Goal: Information Seeking & Learning: Find specific fact

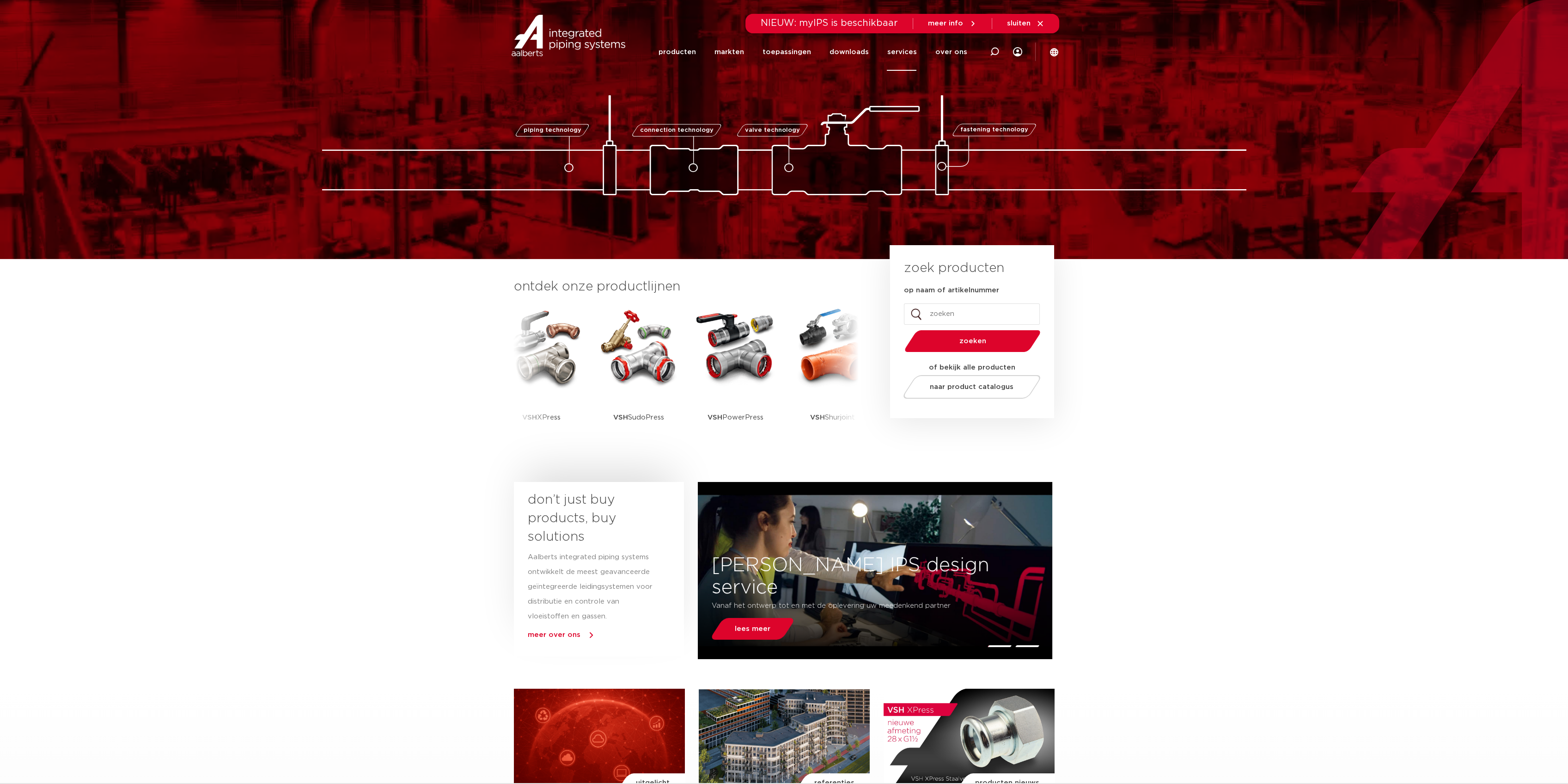
click at [907, 47] on link "services" at bounding box center [902, 52] width 30 height 38
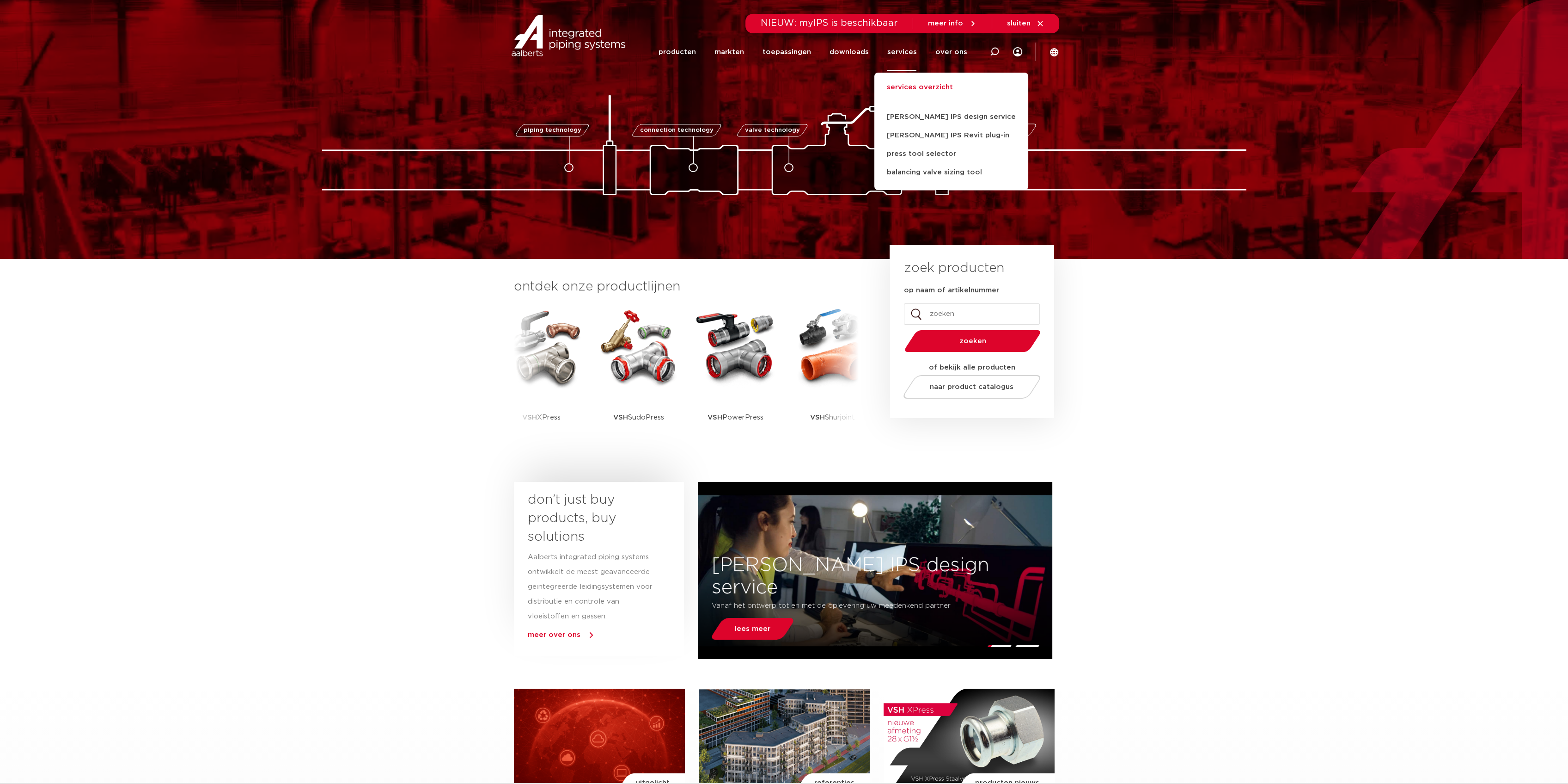
click at [907, 84] on link "services overzicht" at bounding box center [950, 91] width 154 height 20
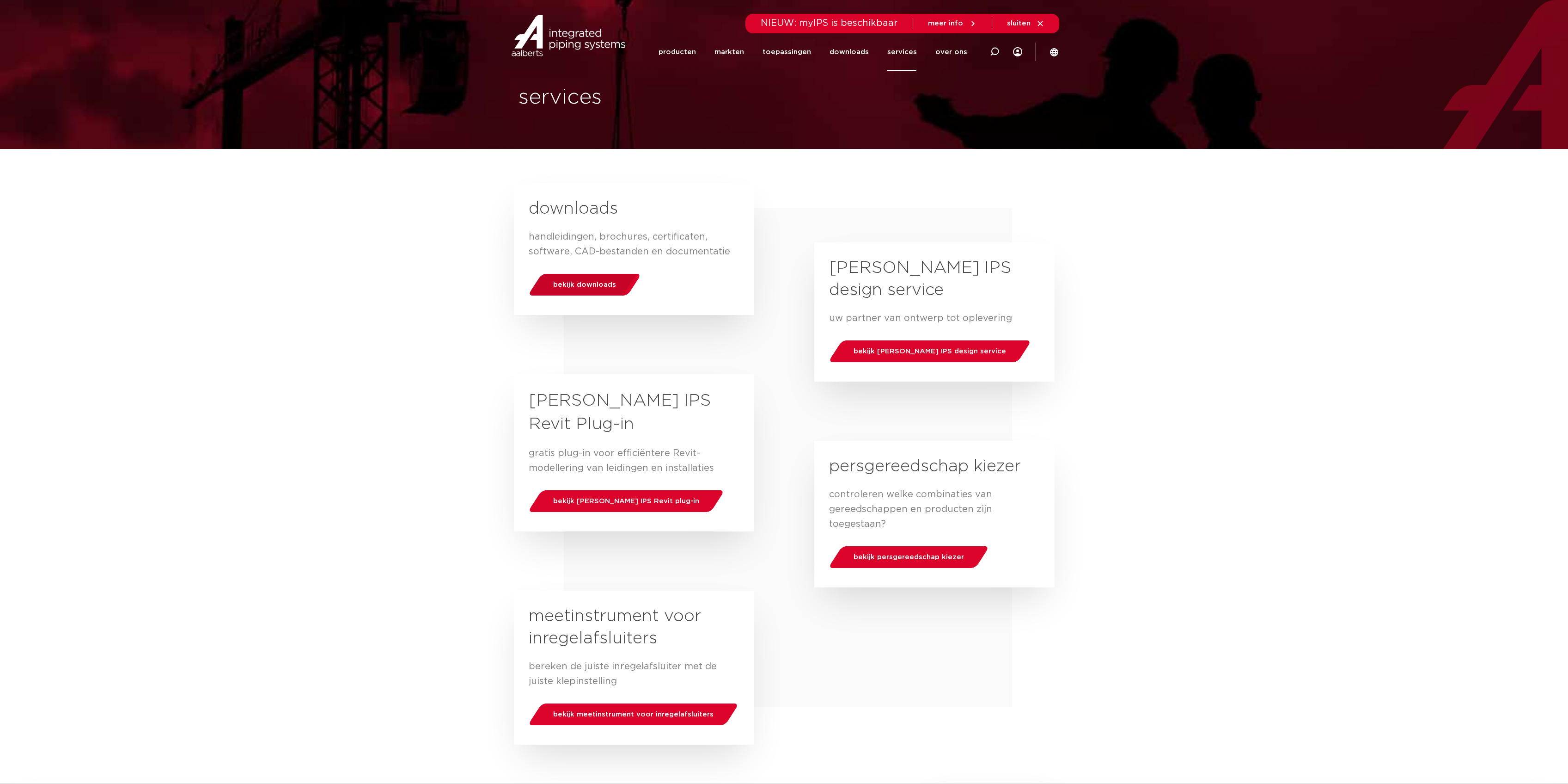
click at [610, 294] on div "bekijk downloads" at bounding box center [584, 285] width 118 height 24
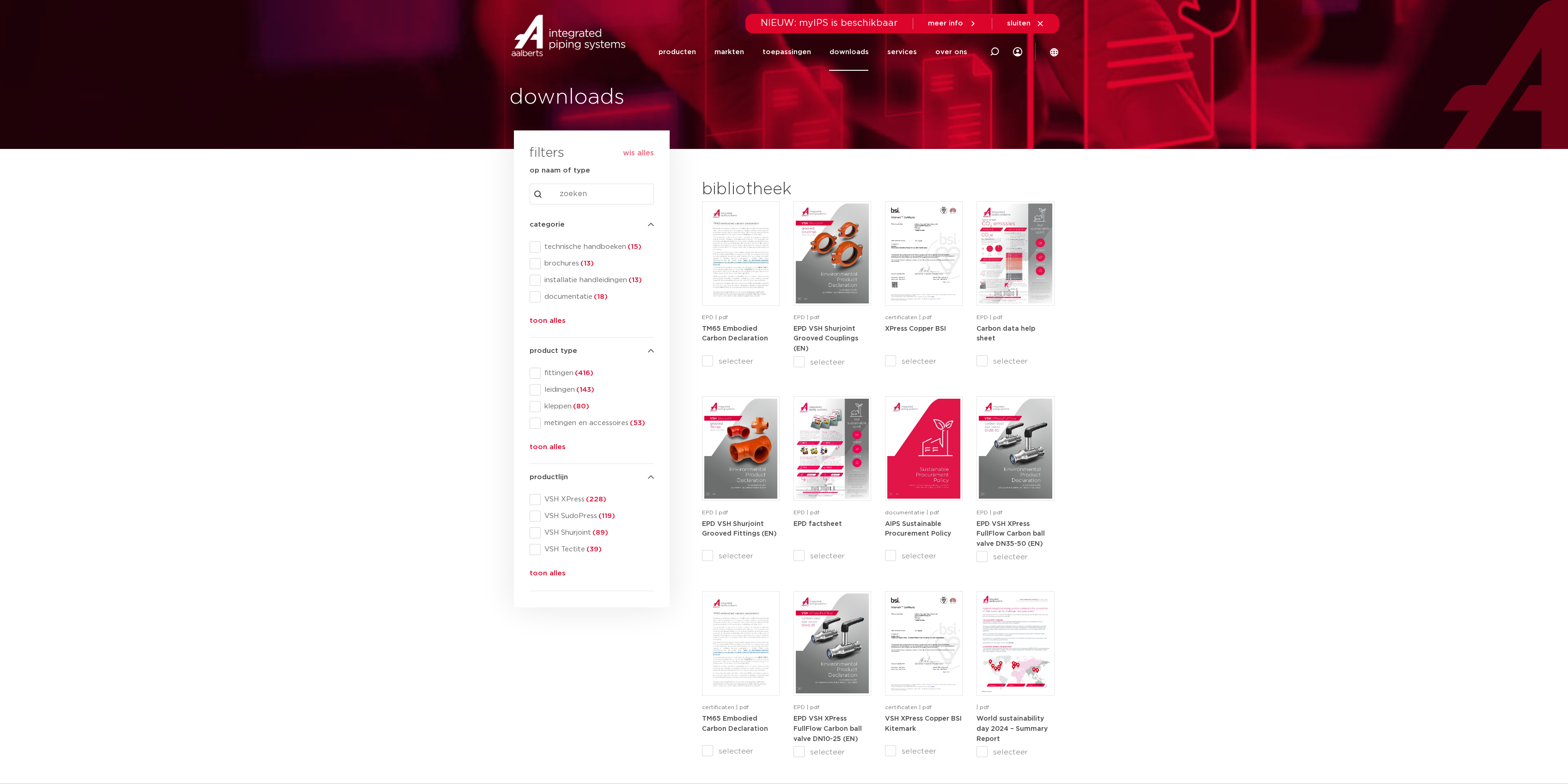
drag, startPoint x: 391, startPoint y: 516, endPoint x: 379, endPoint y: 511, distance: 13.0
click at [382, 514] on section "search downloads by name or type search Search content Clear filters filters wi…" at bounding box center [784, 673] width 1568 height 1047
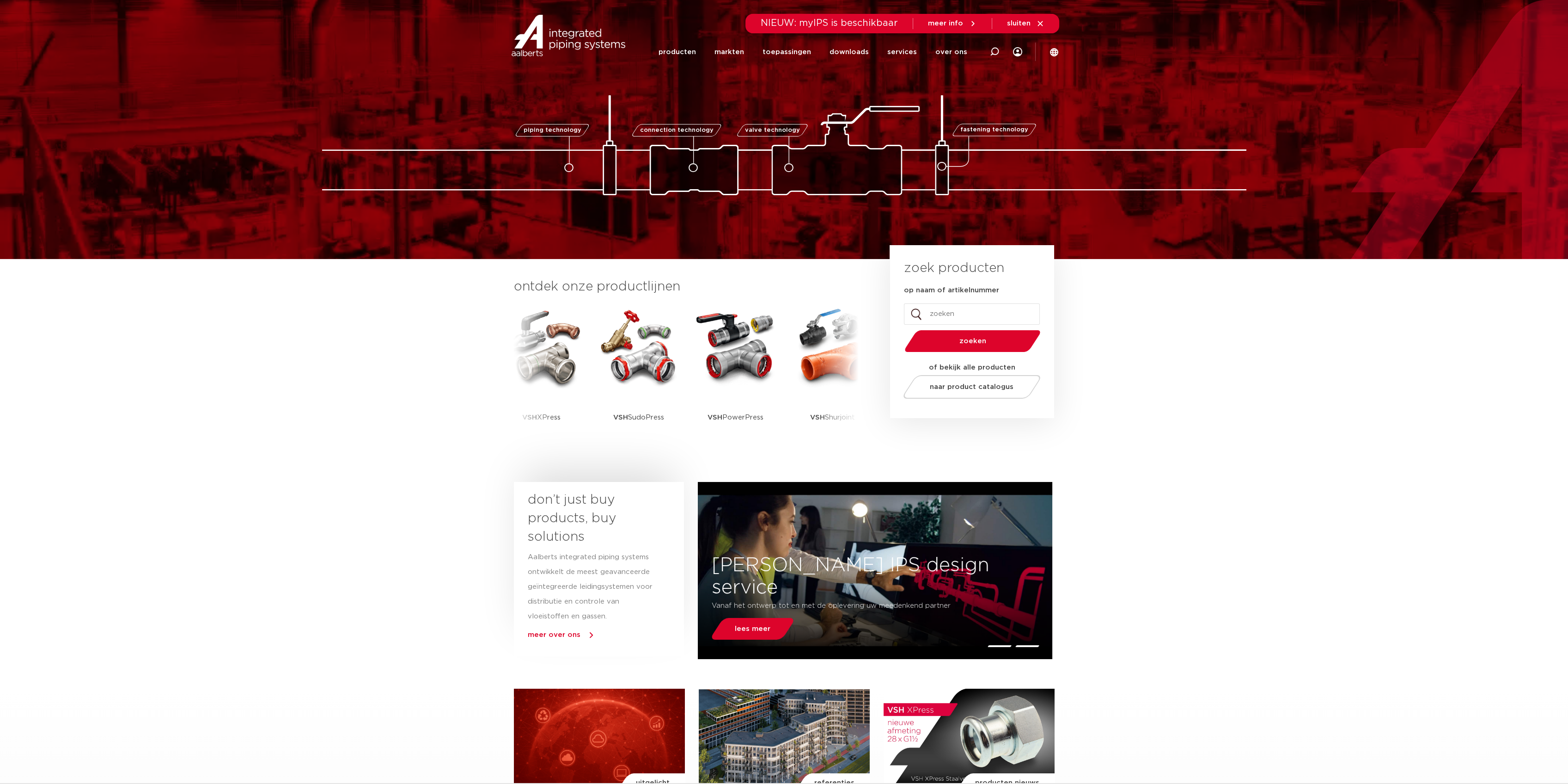
click at [1048, 57] on div "Zoeken NIEUW: myIPS is beschikbaar meer info sluiten producten markten toepassi…" at bounding box center [844, 35] width 429 height 71
click at [1050, 53] on icon at bounding box center [1054, 52] width 8 height 8
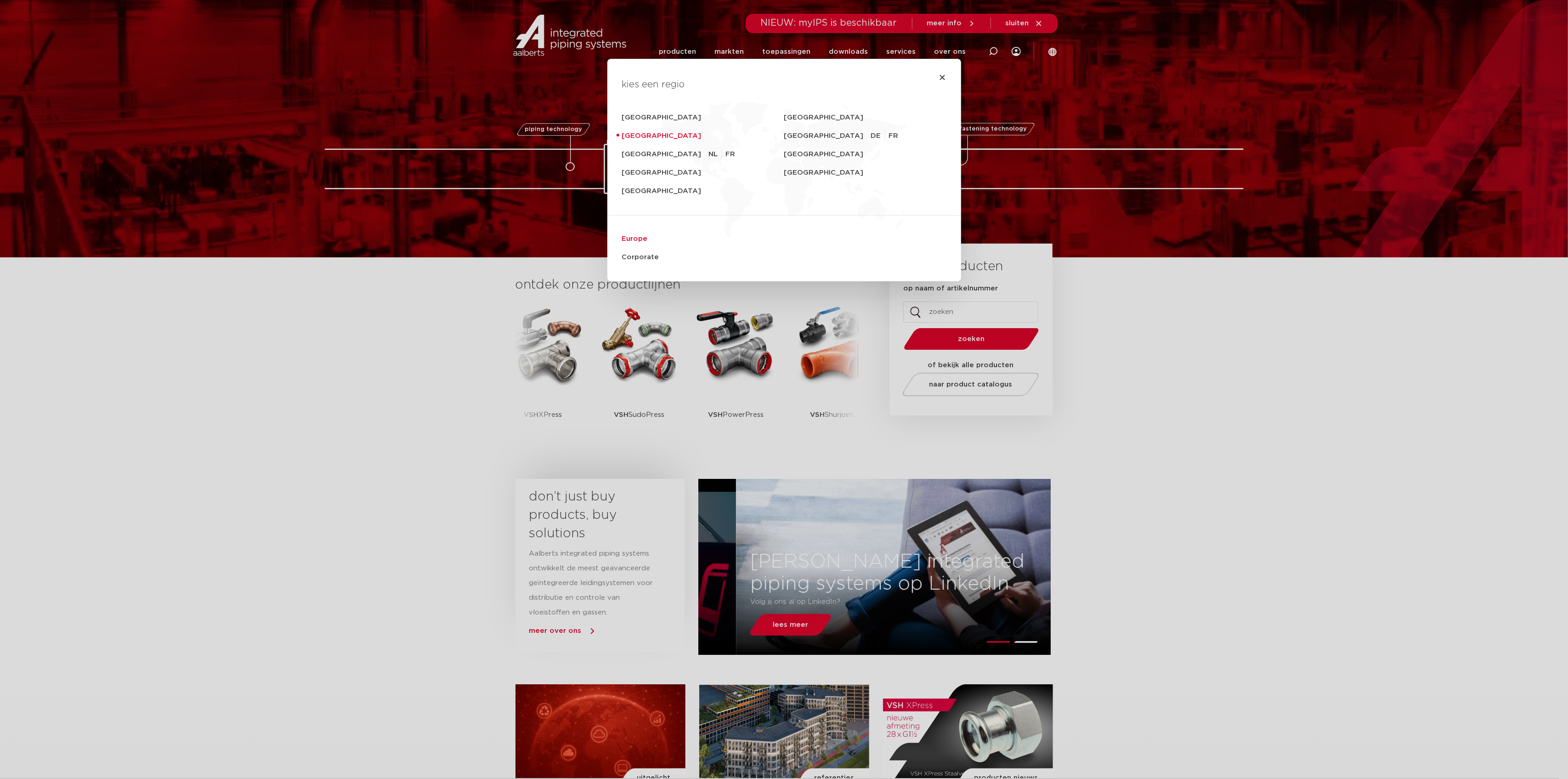
click at [639, 237] on link "Europe" at bounding box center [784, 239] width 324 height 19
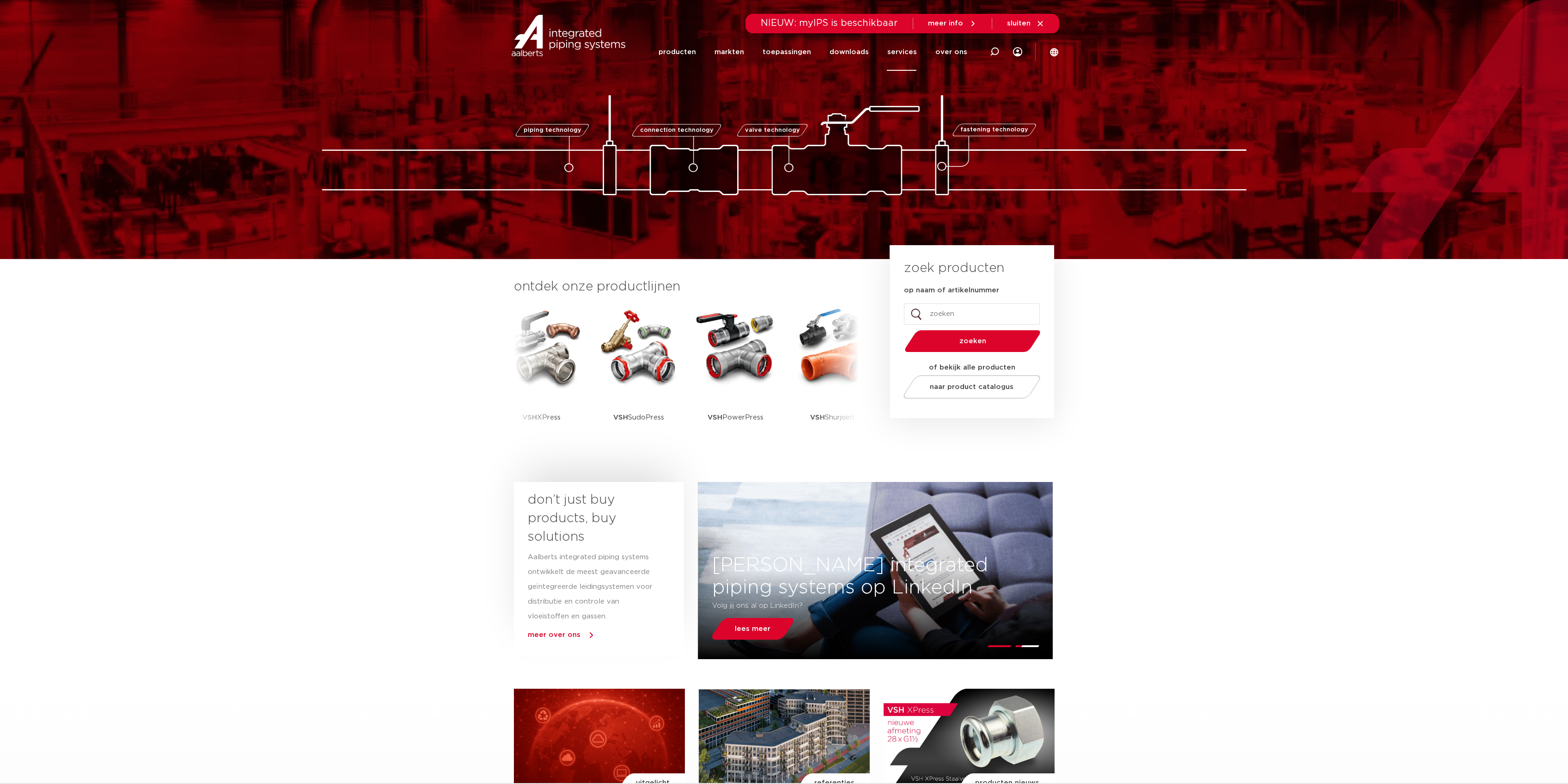
click at [911, 50] on link "services" at bounding box center [902, 52] width 30 height 38
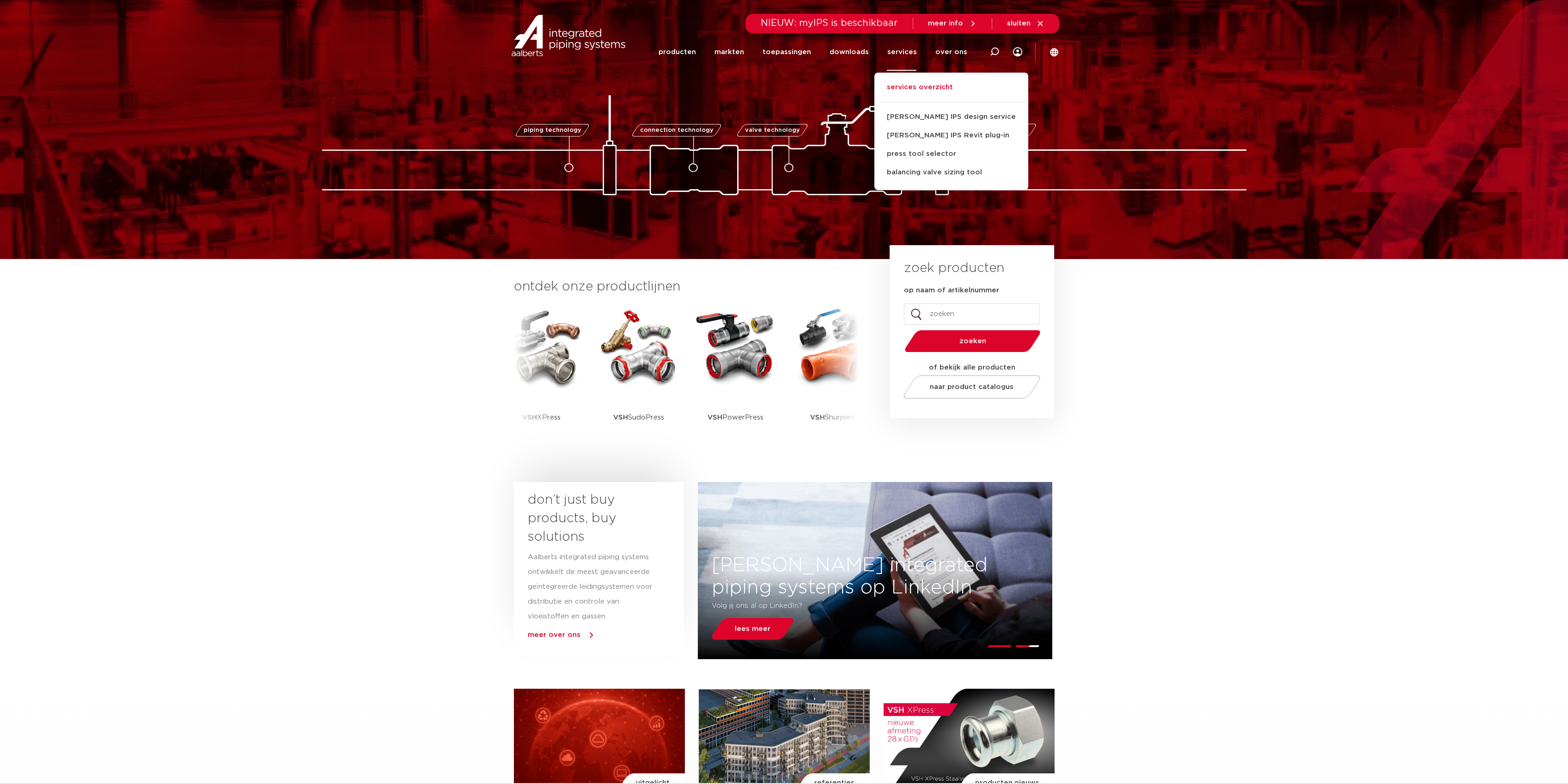
click at [914, 82] on link "services overzicht" at bounding box center [950, 91] width 154 height 20
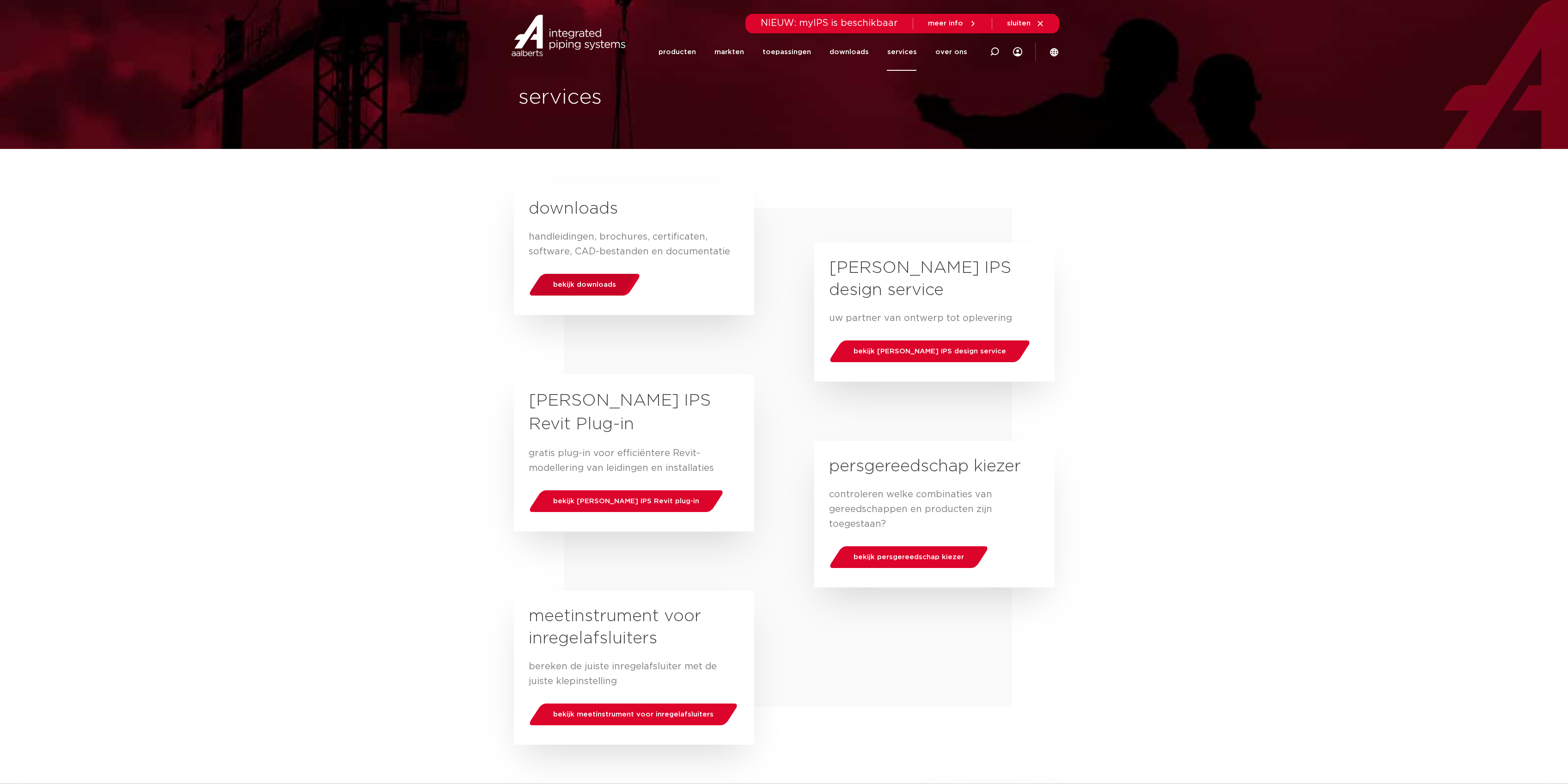
click at [585, 290] on div "bekijk downloads" at bounding box center [584, 285] width 118 height 24
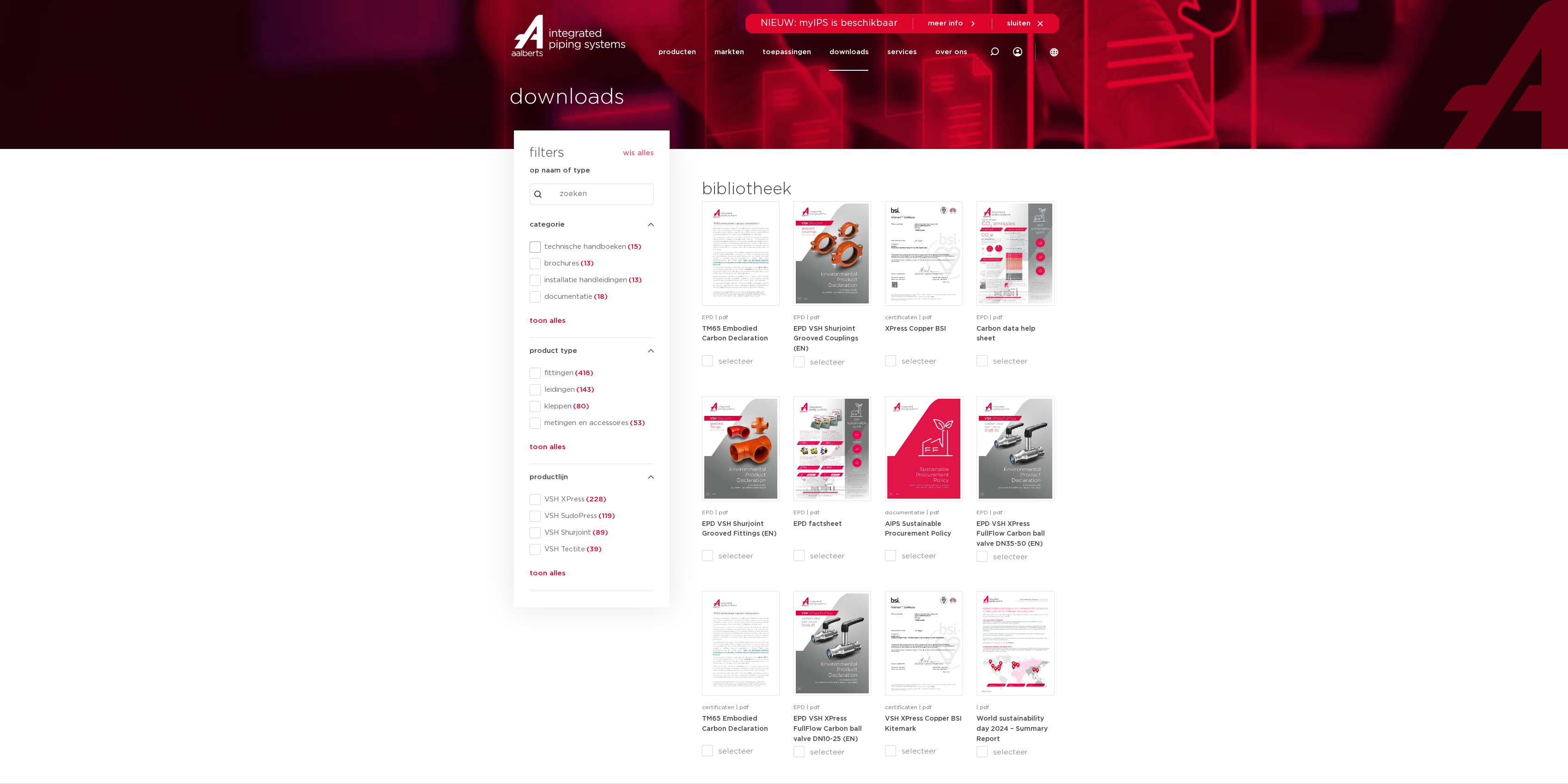
click at [571, 246] on span "technische handboeken (15)" at bounding box center [597, 246] width 113 height 9
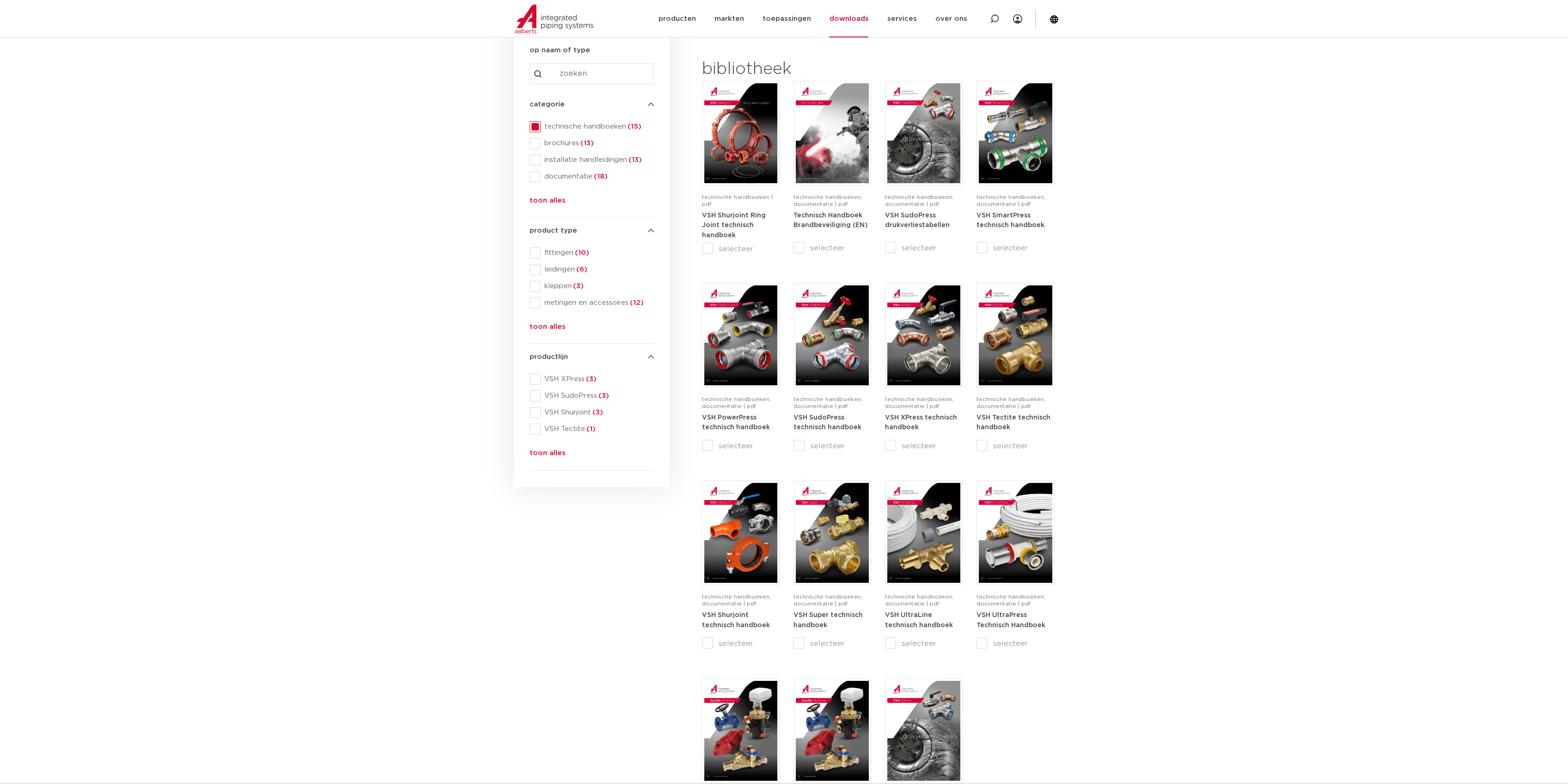
scroll to position [123, 0]
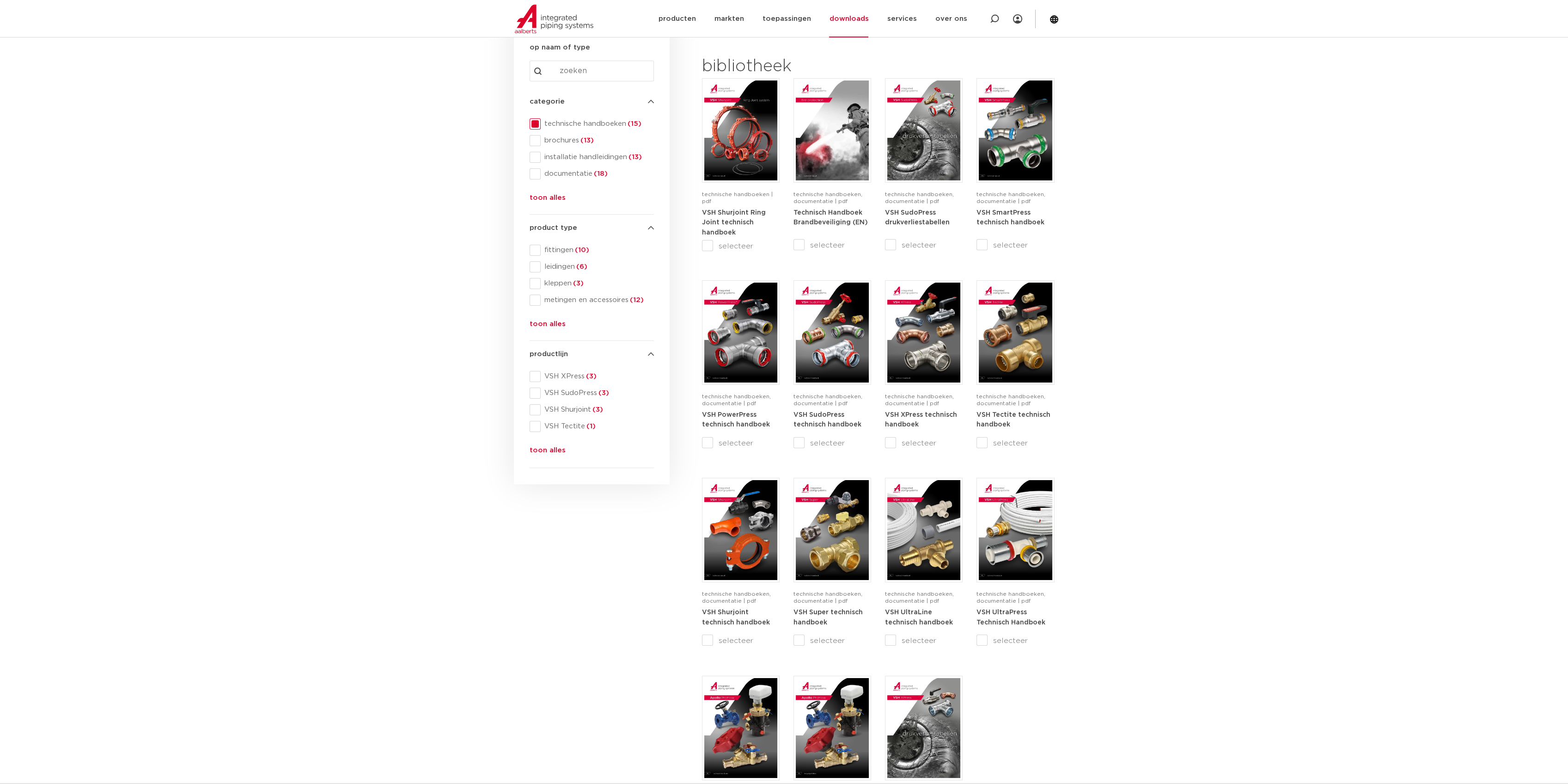
click at [1275, 351] on section "search downloads by name or type search Search content Clear filters filters wi…" at bounding box center [784, 452] width 1568 height 854
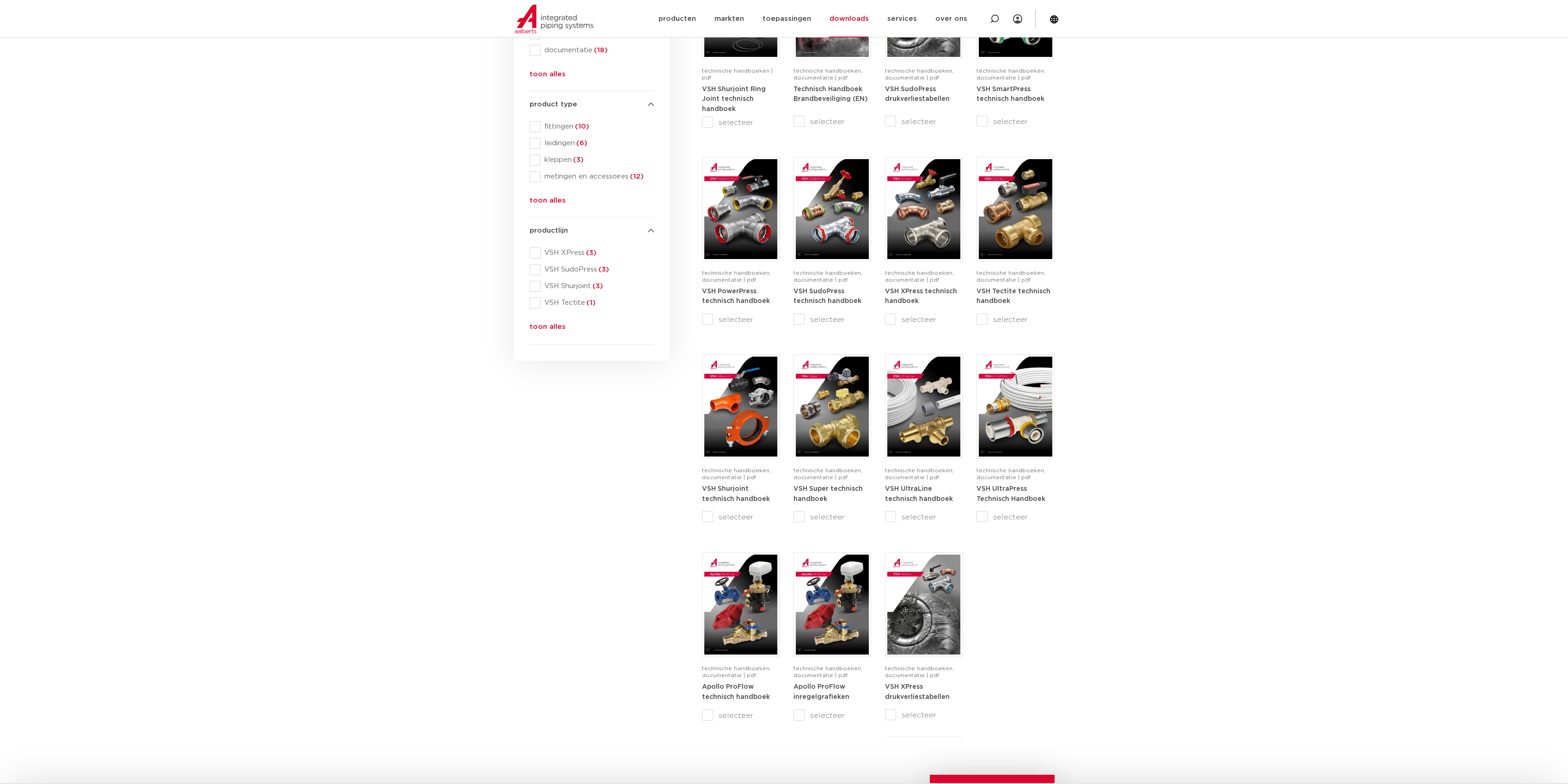
scroll to position [0, 0]
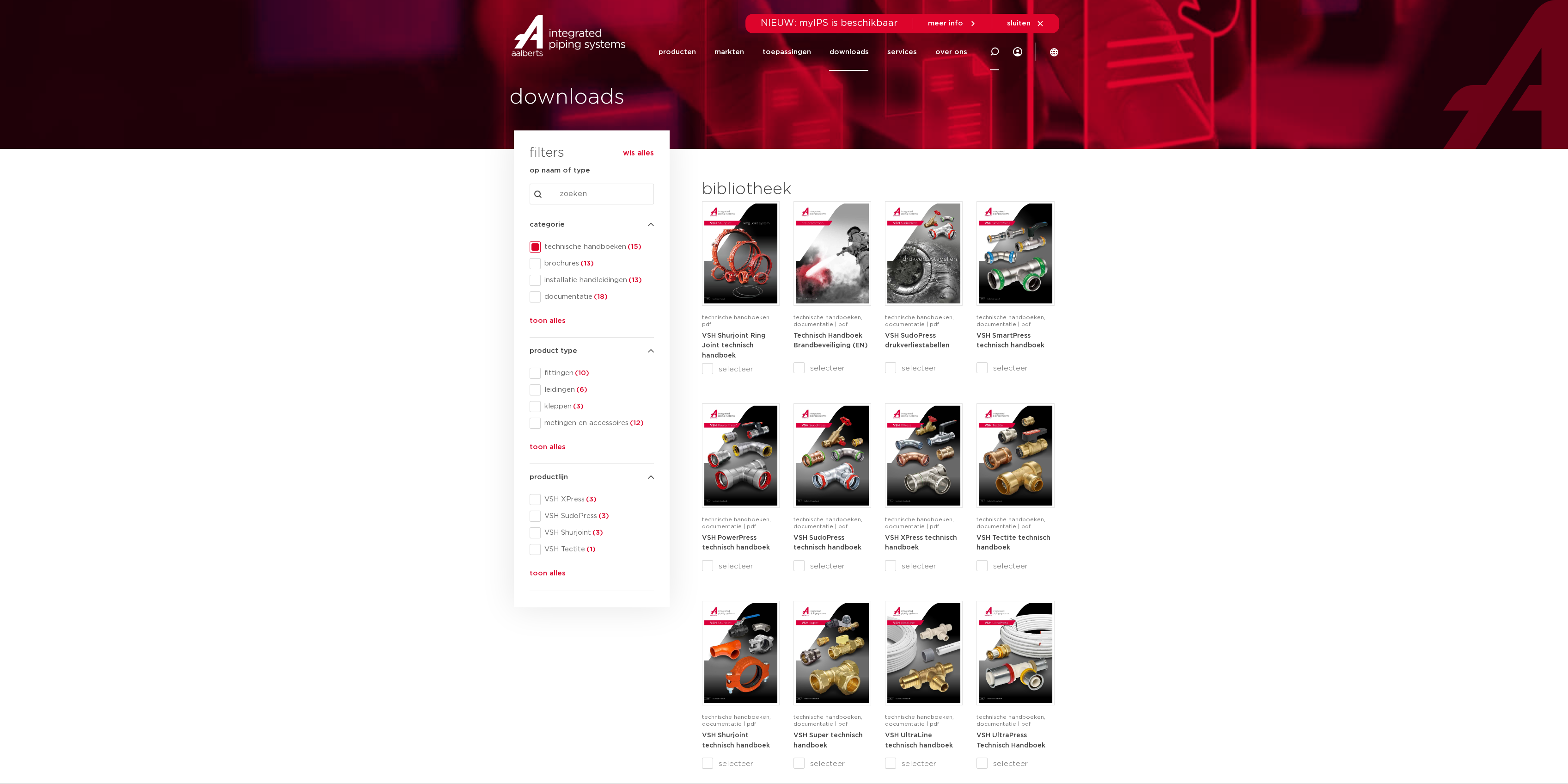
click at [991, 50] on icon at bounding box center [994, 52] width 11 height 11
type input "pegler"
click button "Zoeken" at bounding box center [0, 0] width 0 height 0
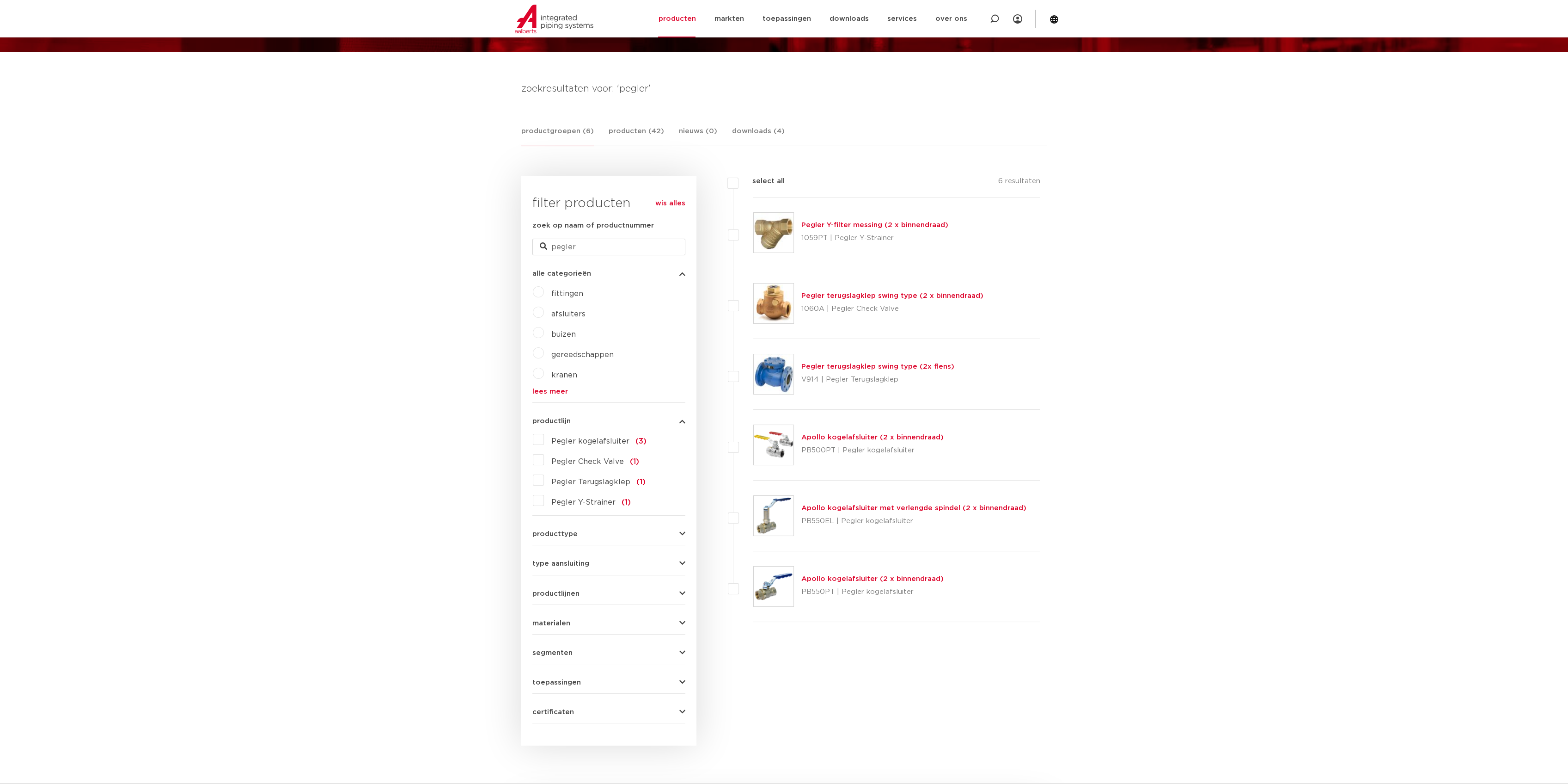
scroll to position [96, 0]
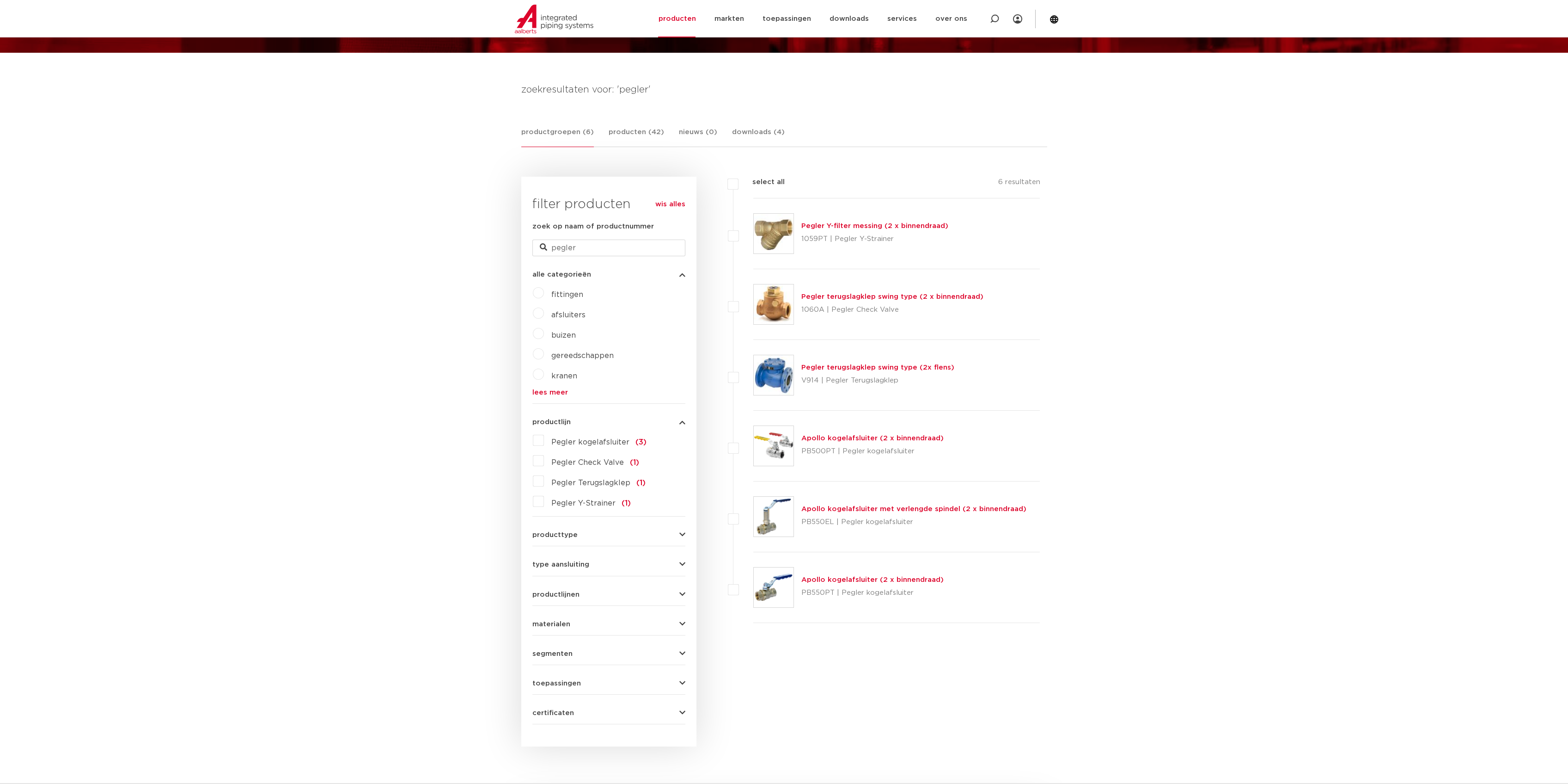
drag, startPoint x: 972, startPoint y: 366, endPoint x: 746, endPoint y: 366, distance: 226.0
click at [746, 366] on li "Pegler terugslagklep swing type (2x flens) V914 | Pegler Terugslagklep" at bounding box center [886, 375] width 307 height 71
copy div "Pegler terugslagklep swing type (2x flens)"
drag, startPoint x: 999, startPoint y: 316, endPoint x: 1029, endPoint y: 291, distance: 39.1
click at [1000, 316] on div "Pegler terugslagklep swing type (2 x binnendraad) 1060A | Pegler Check Valve" at bounding box center [896, 304] width 287 height 71
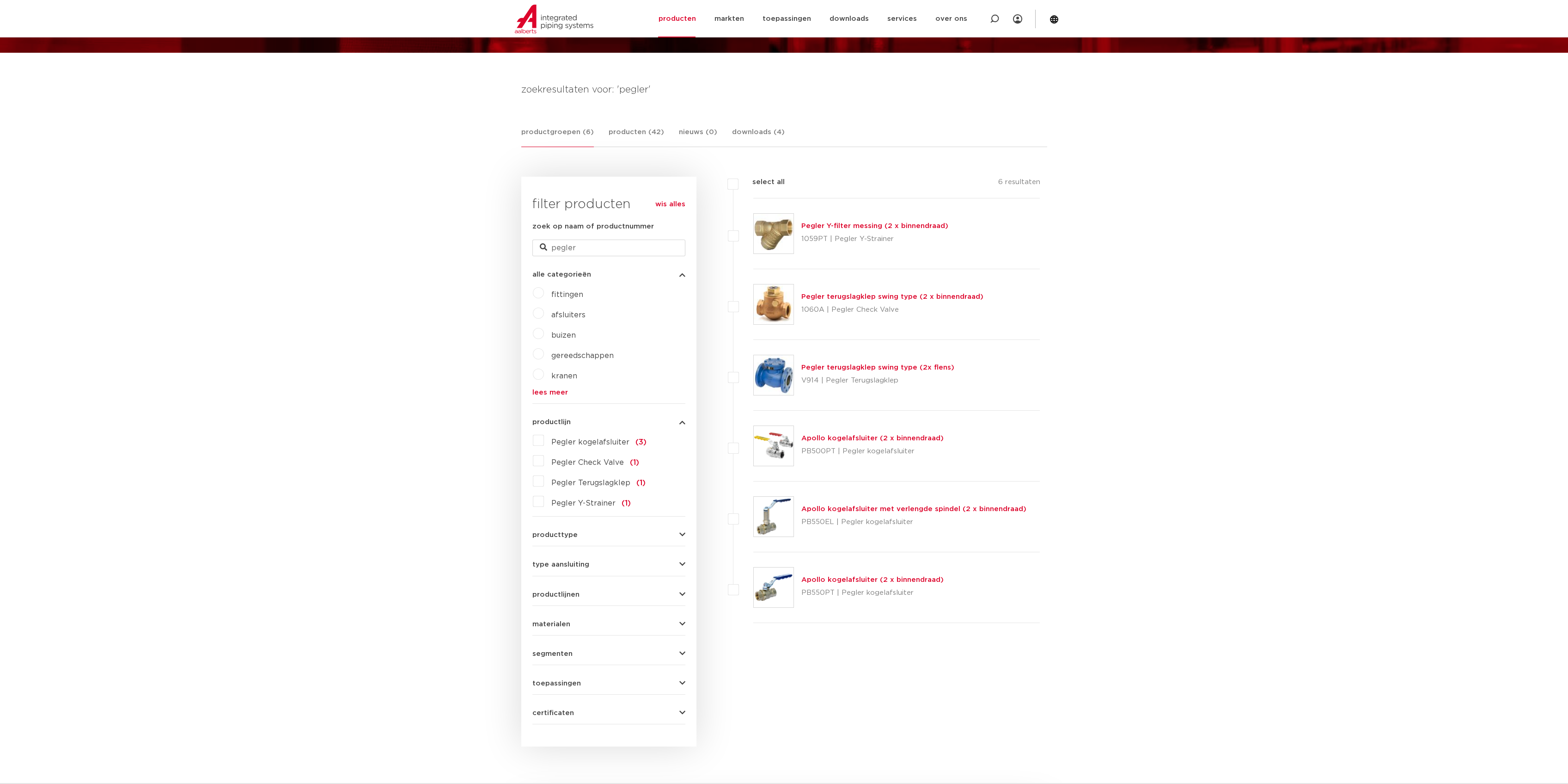
drag, startPoint x: 1032, startPoint y: 289, endPoint x: 737, endPoint y: 289, distance: 295.0
click at [737, 289] on li "Pegler terugslagklep swing type (2 x binnendraad) 1060A | Pegler Check Valve" at bounding box center [886, 304] width 307 height 71
copy div "Pegler terugslagklep swing type (2 x binnendraad)"
drag, startPoint x: 976, startPoint y: 266, endPoint x: 975, endPoint y: 247, distance: 19.0
click at [976, 264] on div "Pegler Y-filter messing (2 x binnendraad) 1059PT | Pegler Y-Strainer" at bounding box center [896, 234] width 287 height 71
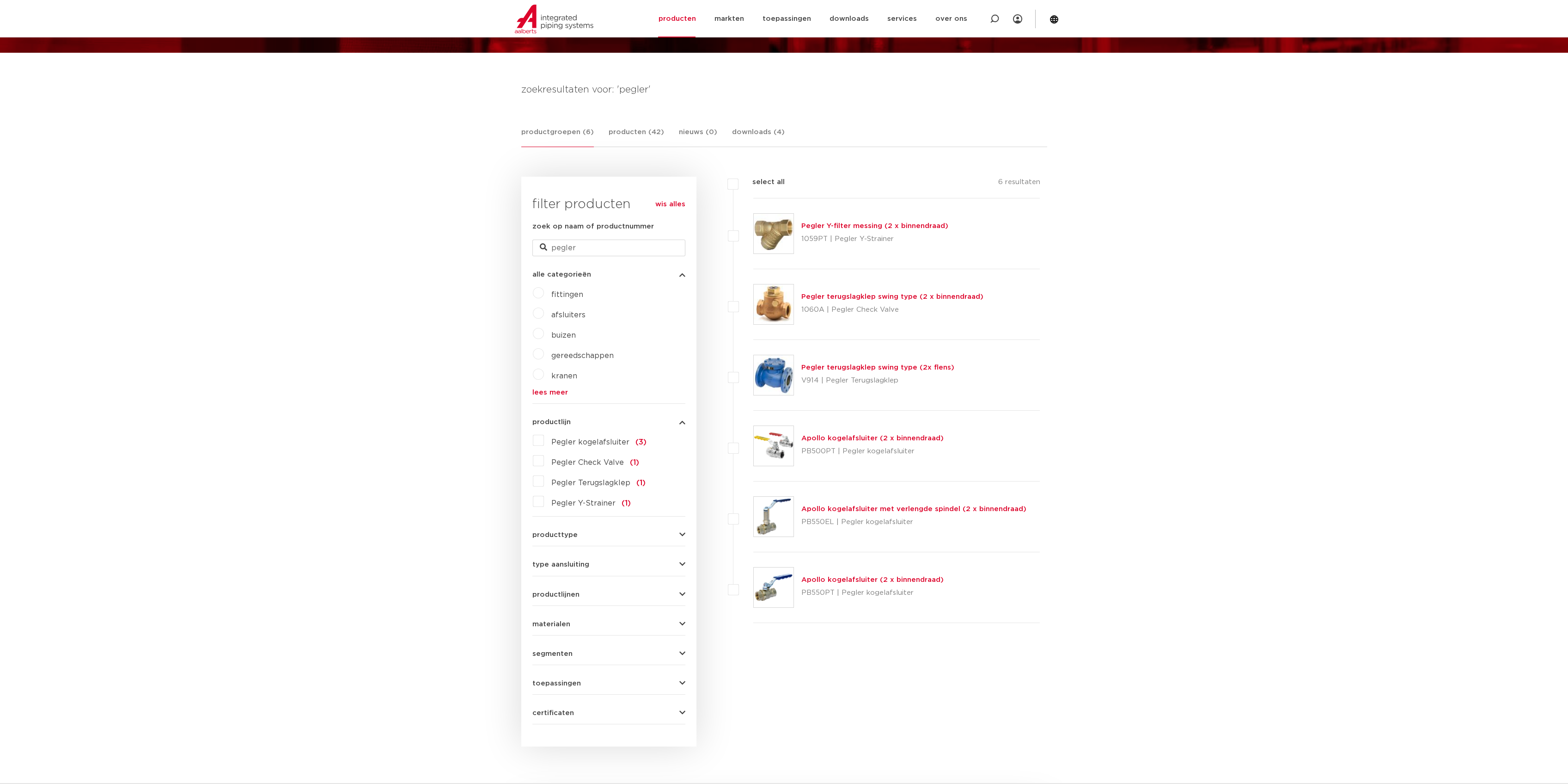
drag, startPoint x: 976, startPoint y: 229, endPoint x: 716, endPoint y: 228, distance: 260.0
click at [716, 228] on div "filters select all 6 resultaten Pegler Y-filter messing (2 x binnendraad)" at bounding box center [871, 410] width 337 height 468
click at [1142, 472] on body "Zoeken NIEUW: myIPS is beschikbaar meer info sluiten producten markten toepassi…" at bounding box center [784, 594] width 1568 height 1381
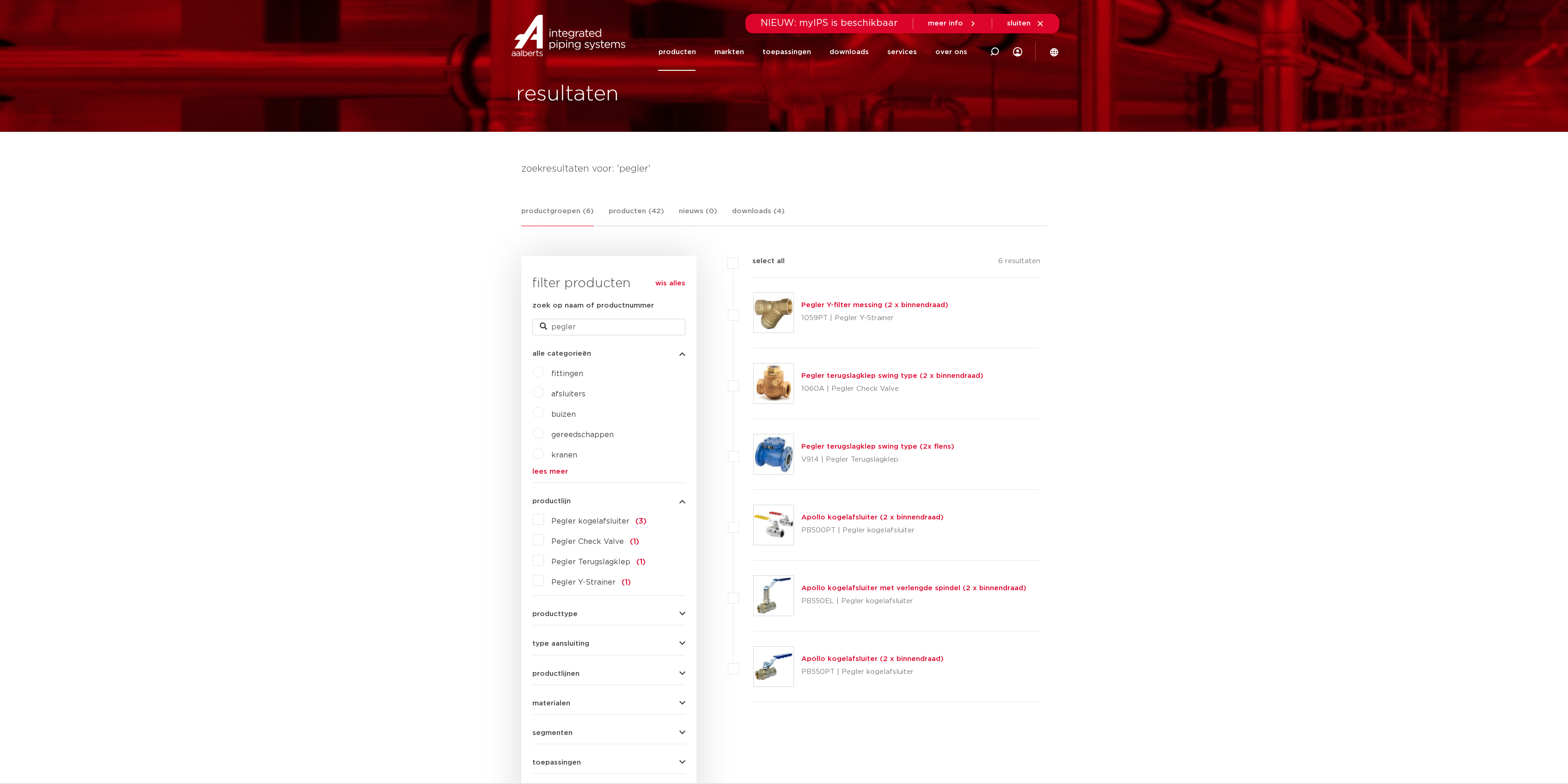
scroll to position [0, 0]
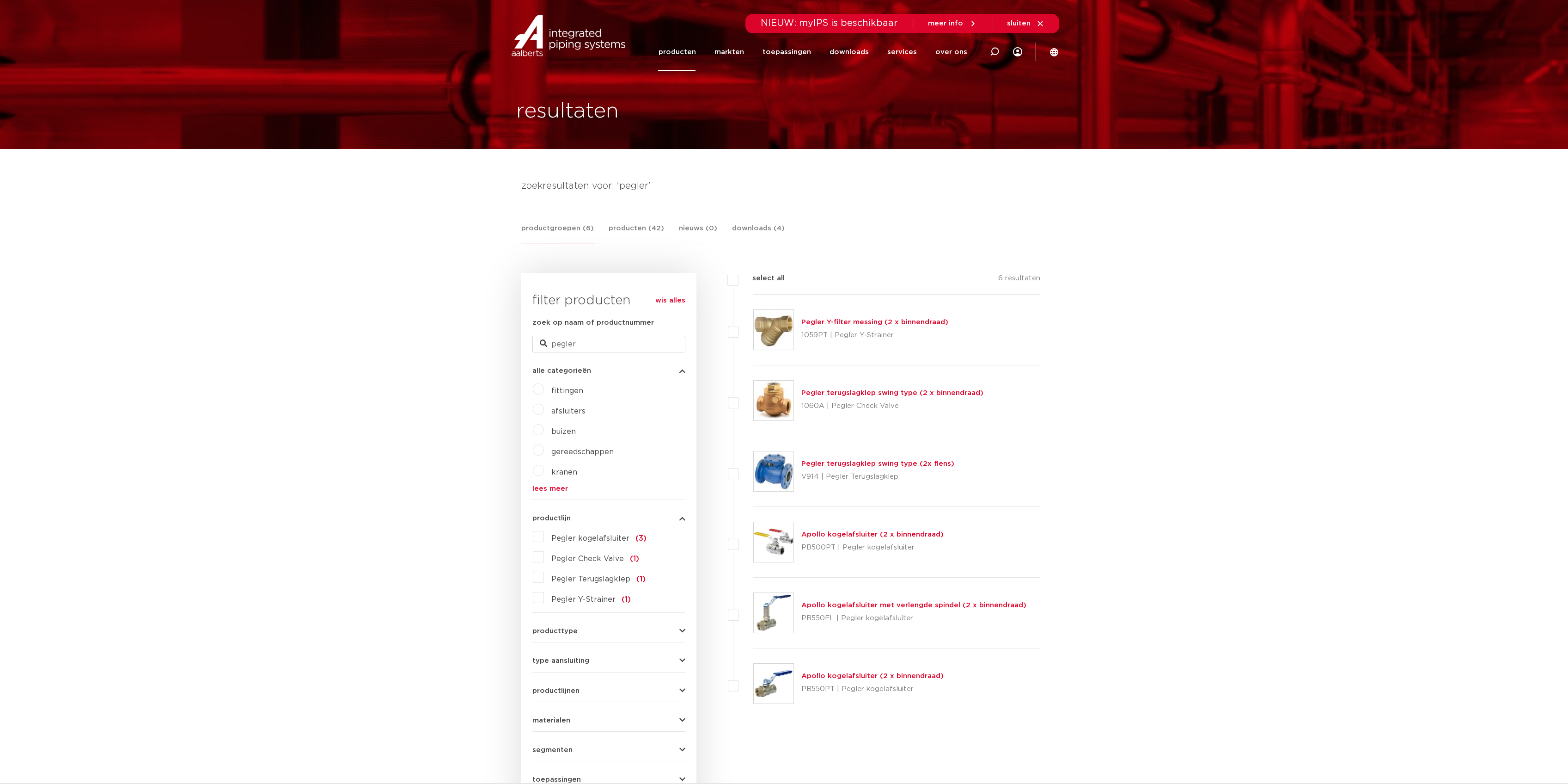
click at [623, 357] on form "zoek op naam of productnummer pegler alle categorieën fittingen afsluiters buiz…" at bounding box center [609, 568] width 153 height 503
click at [638, 238] on link "producten (42)" at bounding box center [637, 233] width 56 height 20
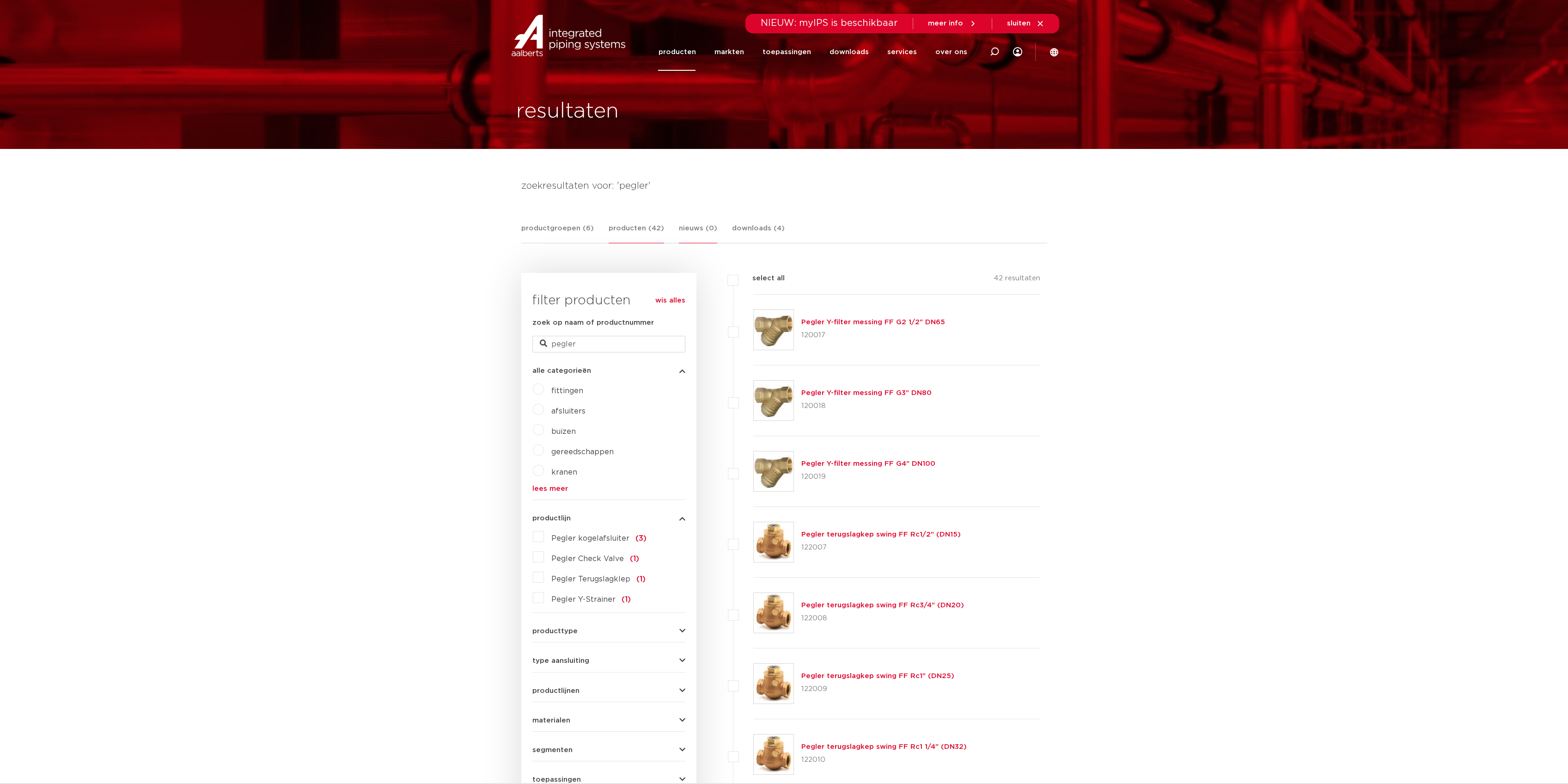
drag, startPoint x: 706, startPoint y: 593, endPoint x: 682, endPoint y: 233, distance: 360.8
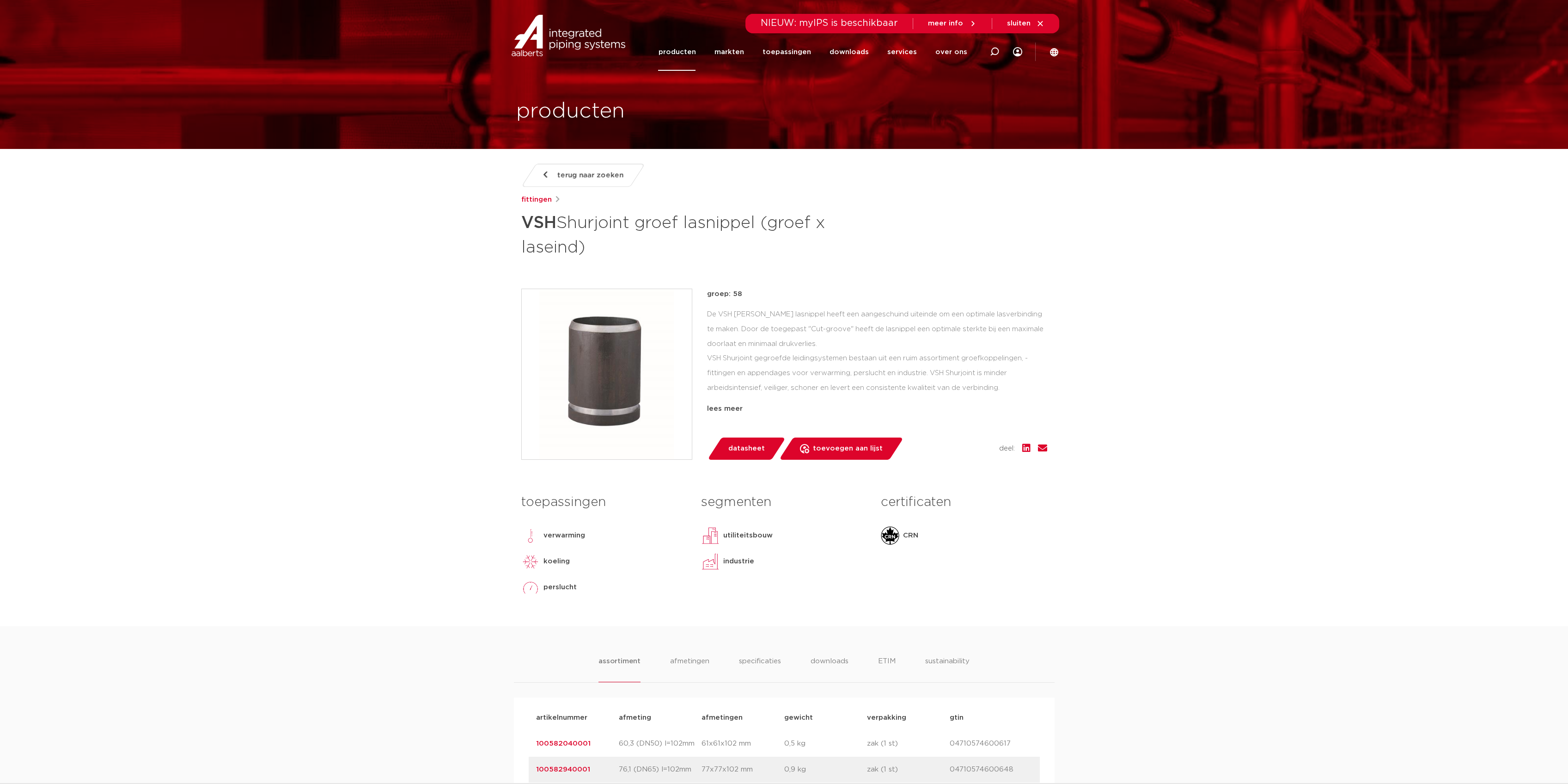
click at [369, 504] on body "Zoeken NIEUW: myIPS is beschikbaar meer info sluiten producten markten toepassi…" at bounding box center [784, 738] width 1568 height 1477
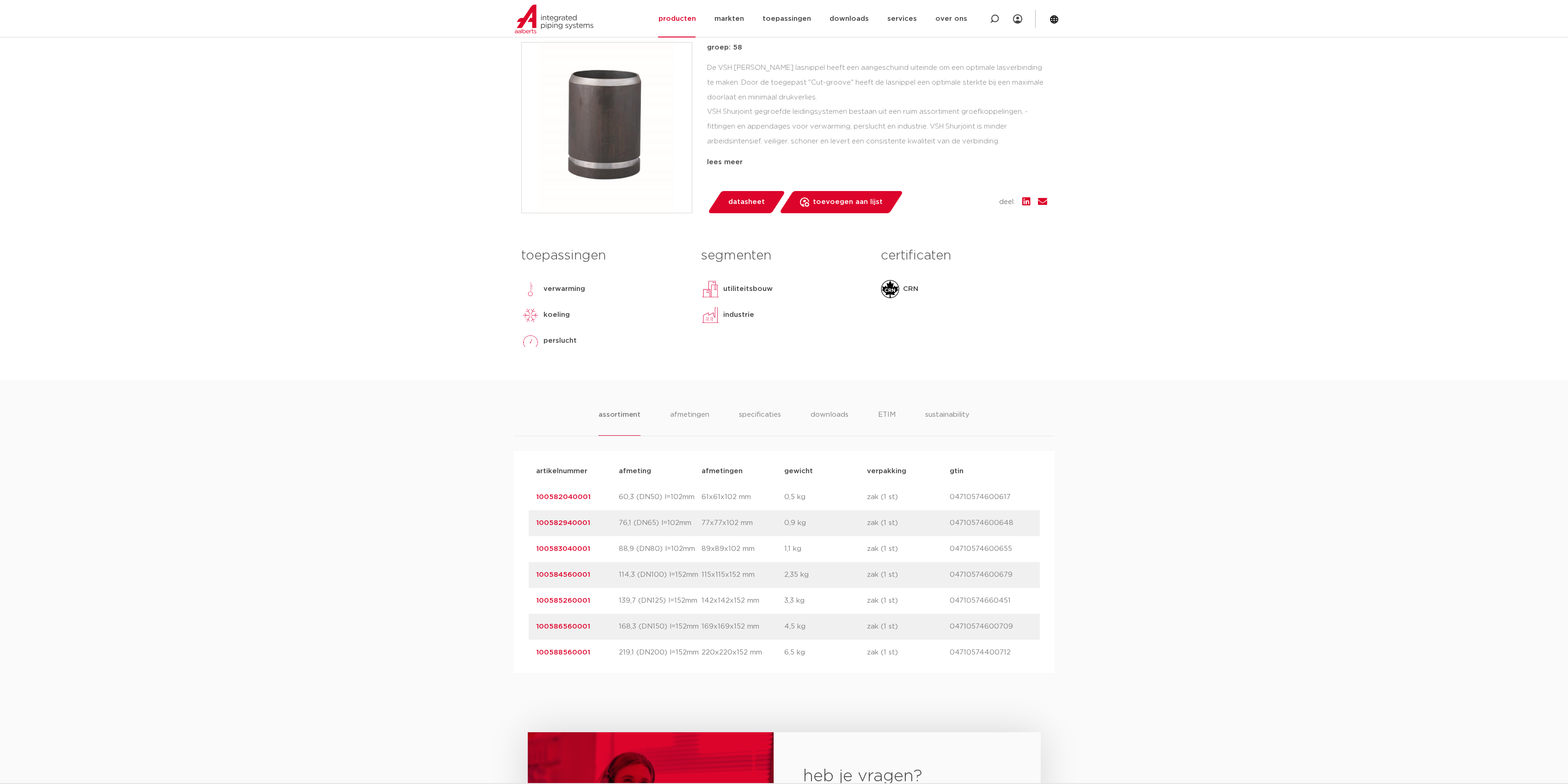
click at [571, 572] on link "100584560001" at bounding box center [563, 574] width 54 height 7
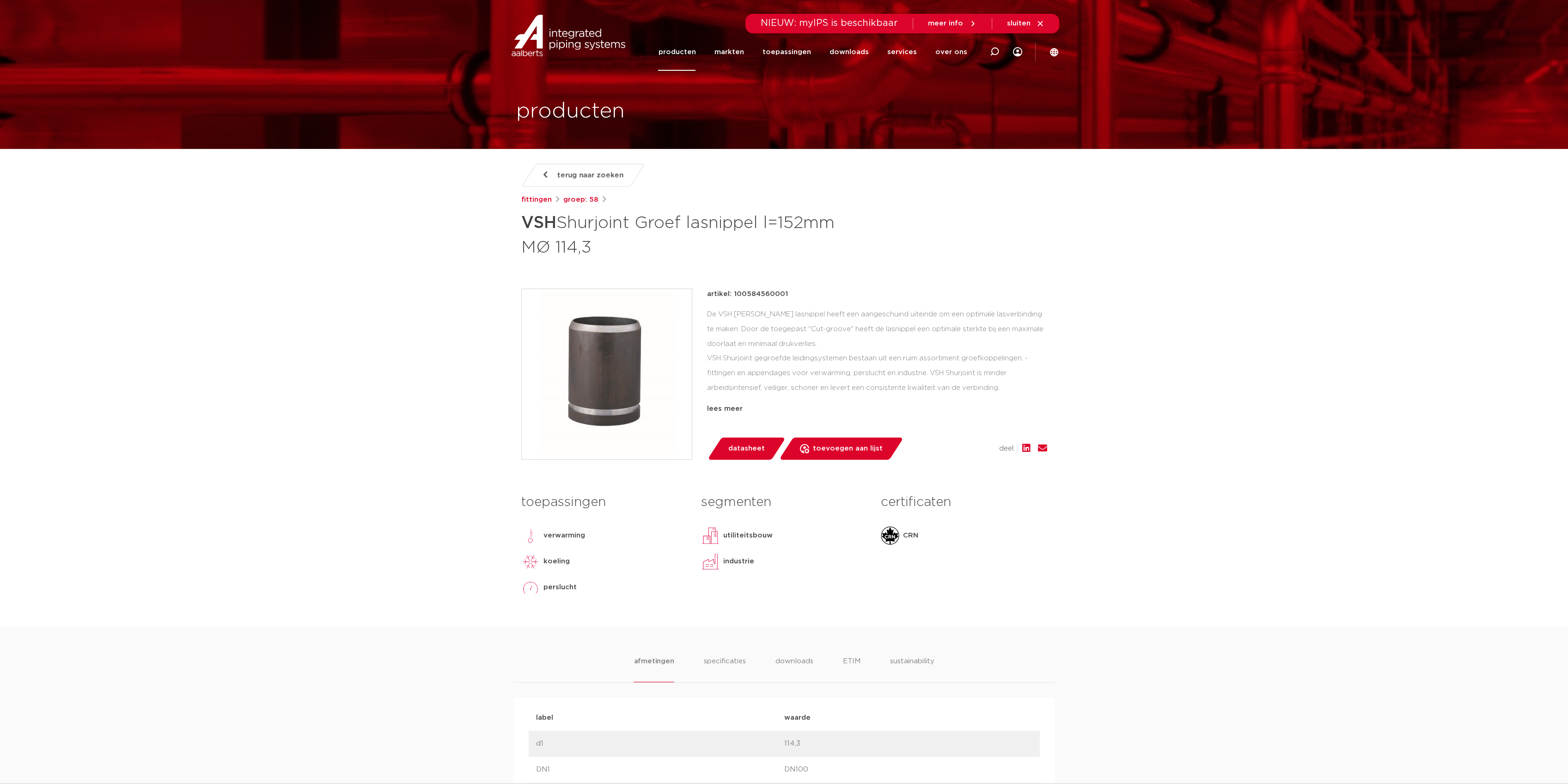
drag, startPoint x: 174, startPoint y: 279, endPoint x: 3, endPoint y: 278, distance: 171.0
click at [764, 296] on p "artikel: 100584560001" at bounding box center [747, 293] width 80 height 11
copy p "100584560001"
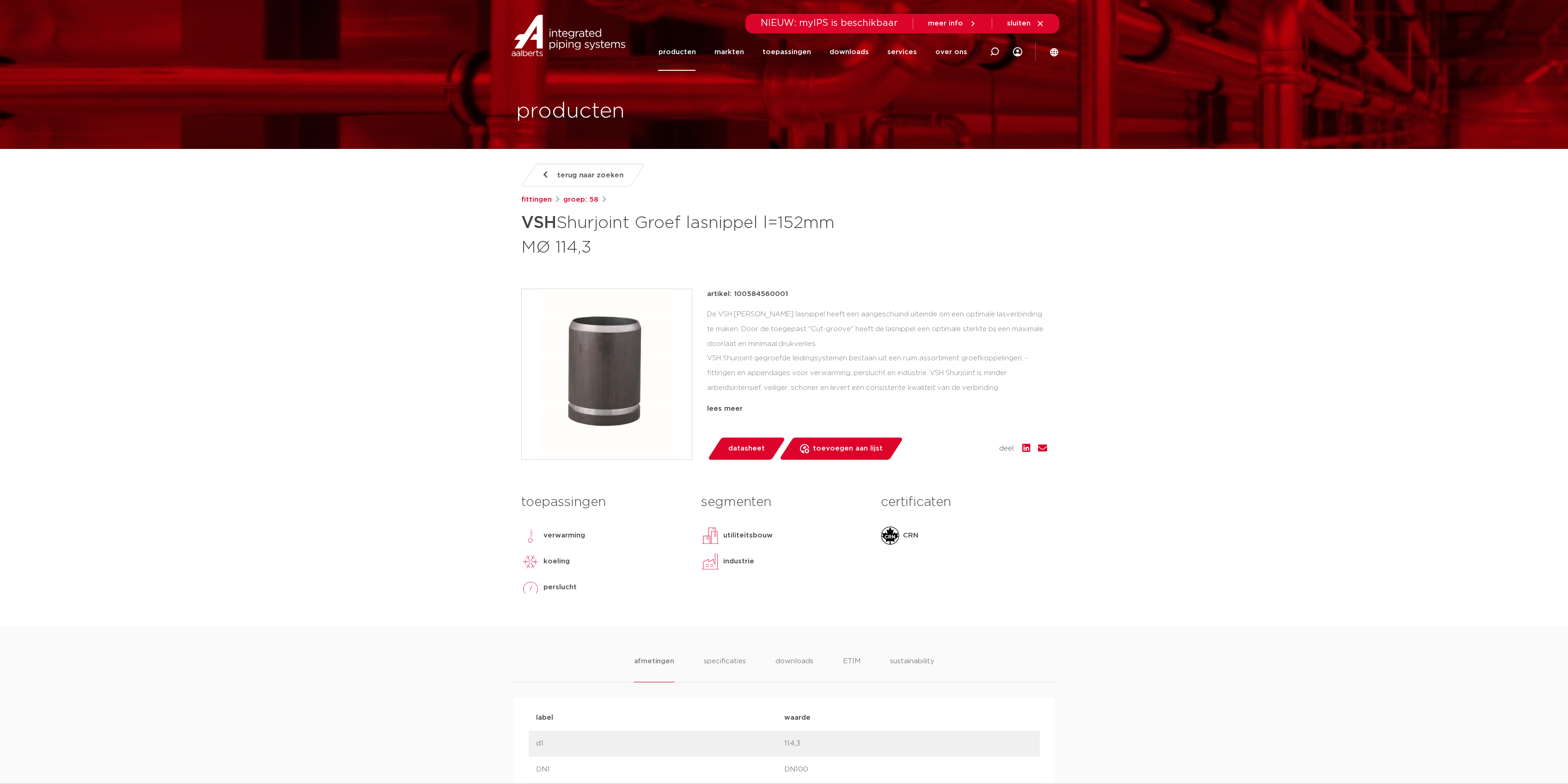
drag, startPoint x: 678, startPoint y: 239, endPoint x: 621, endPoint y: 247, distance: 57.6
click at [673, 243] on h1 "VSH Shurjoint Groef lasnippel l=152mm MØ 114,3" at bounding box center [694, 234] width 347 height 50
drag, startPoint x: 615, startPoint y: 247, endPoint x: 492, endPoint y: 227, distance: 124.6
copy h1 "VSH Shurjoint Groef lasnippel l=152mm MØ 114,3"
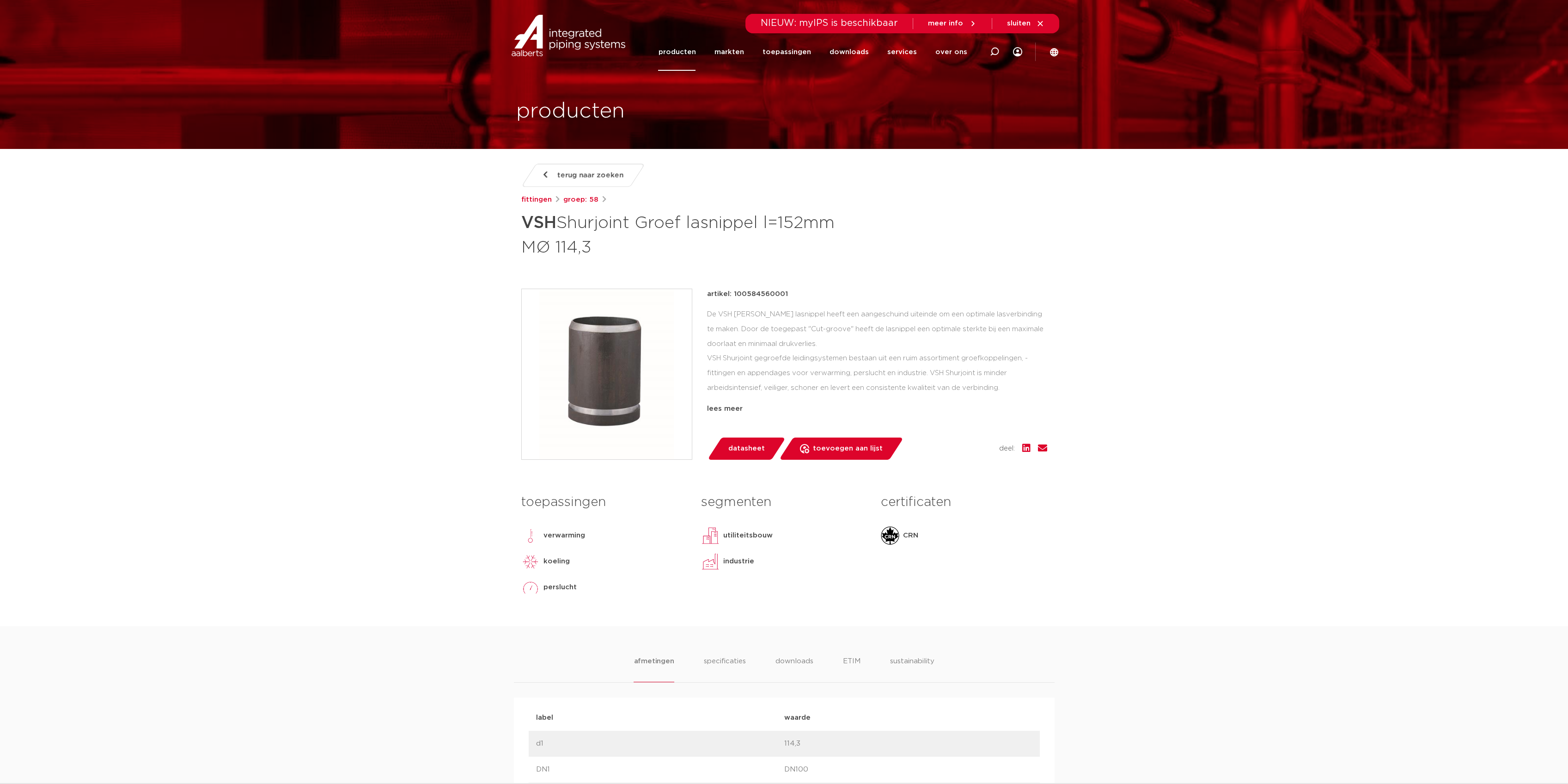
click at [621, 266] on div "terug naar zoeken fittingen groep: 58 VSH Shurjoint Groef lasnippel l=152mm MØ …" at bounding box center [784, 394] width 540 height 462
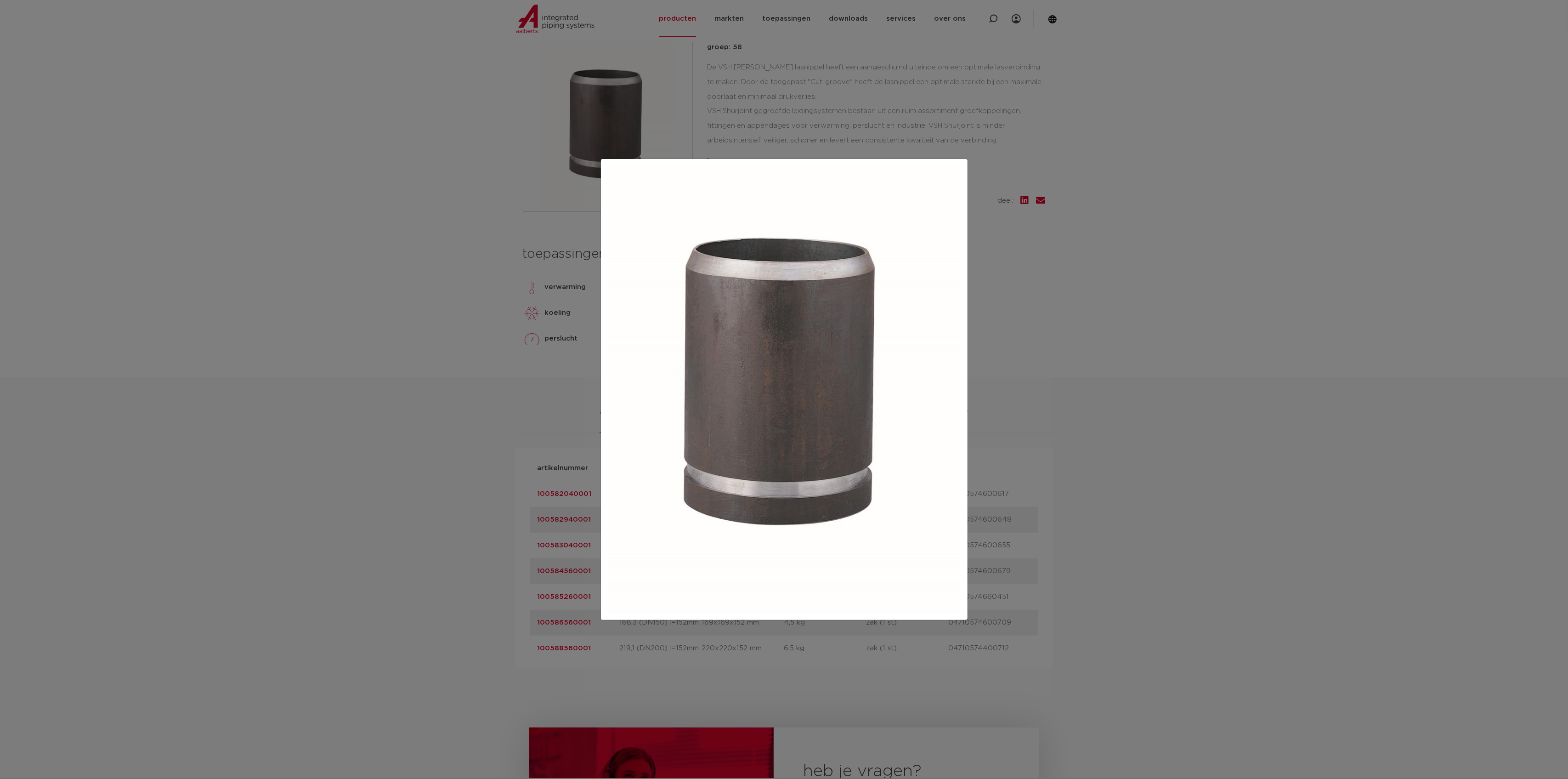
click at [471, 329] on div at bounding box center [784, 389] width 1568 height 779
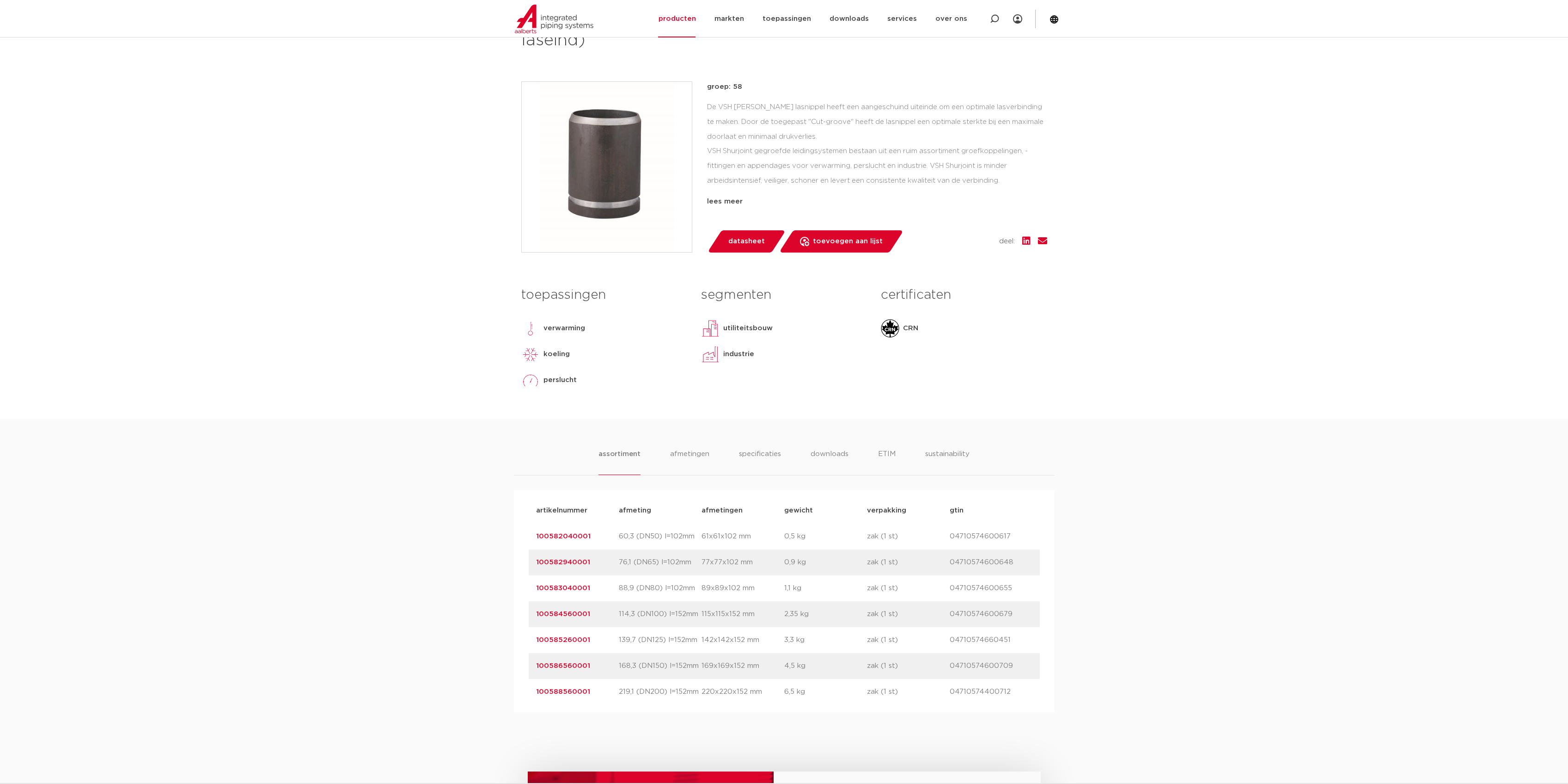
scroll to position [246, 0]
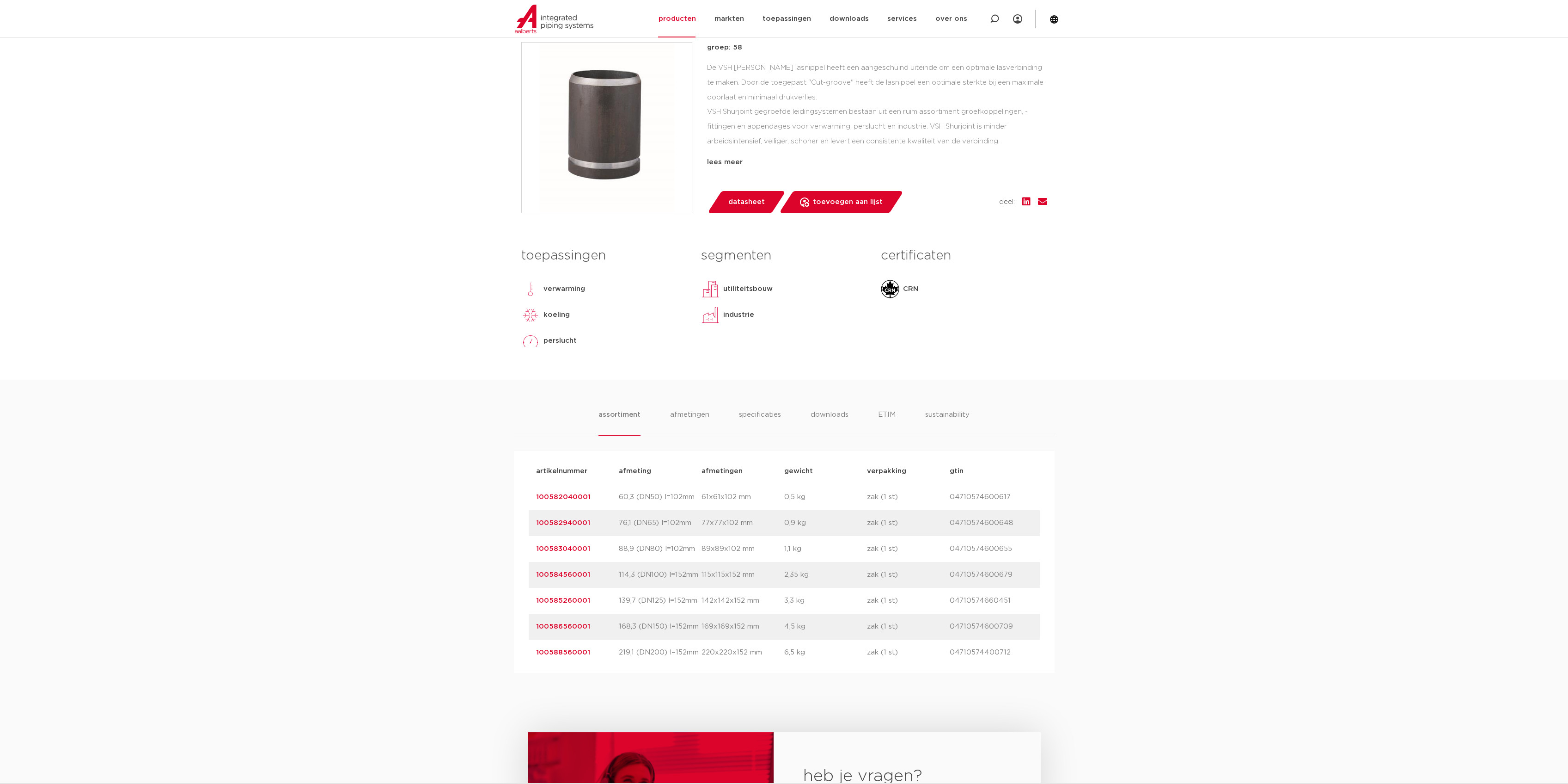
click at [570, 574] on link "100584560001" at bounding box center [563, 574] width 54 height 7
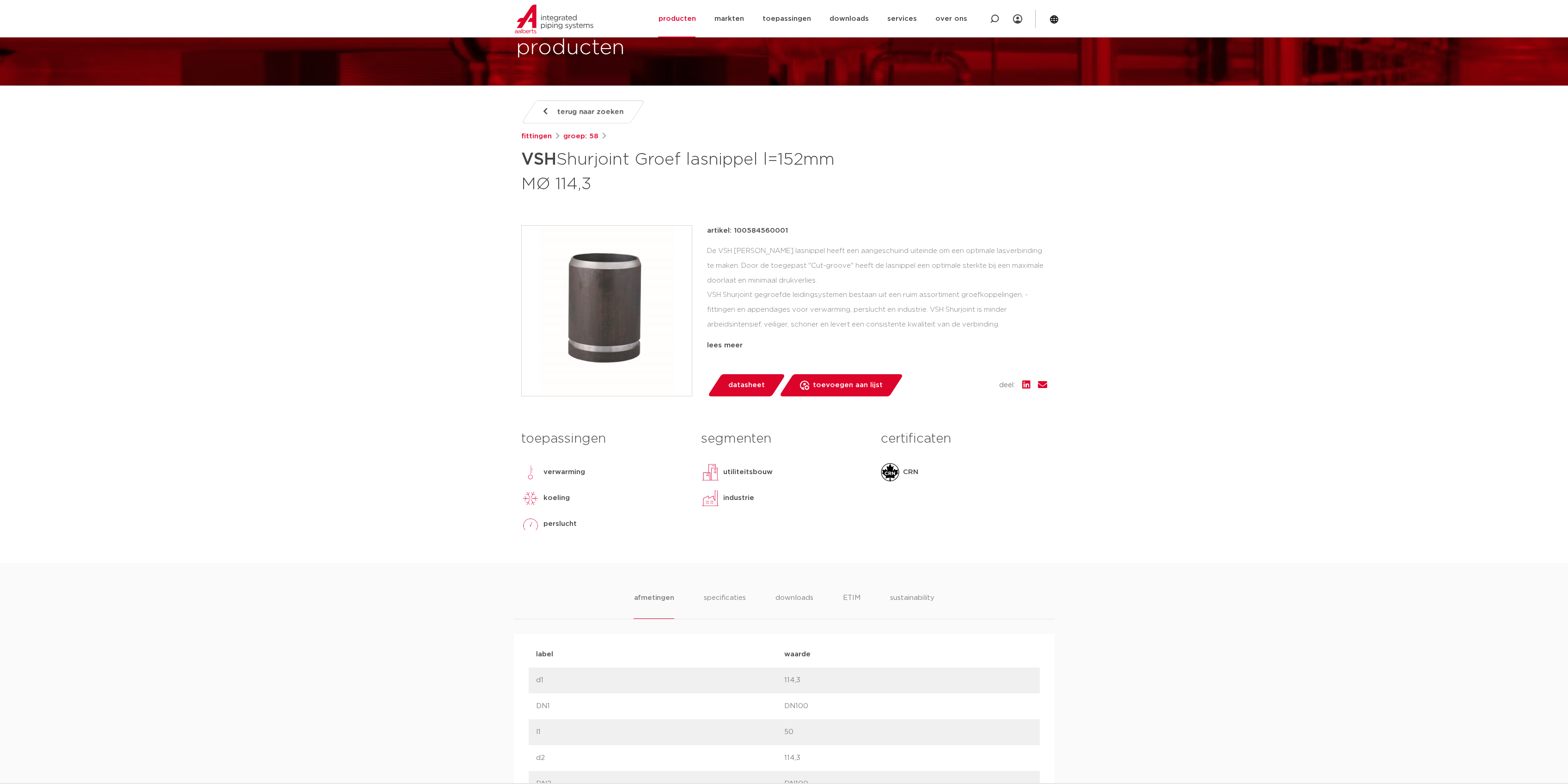
scroll to position [62, 0]
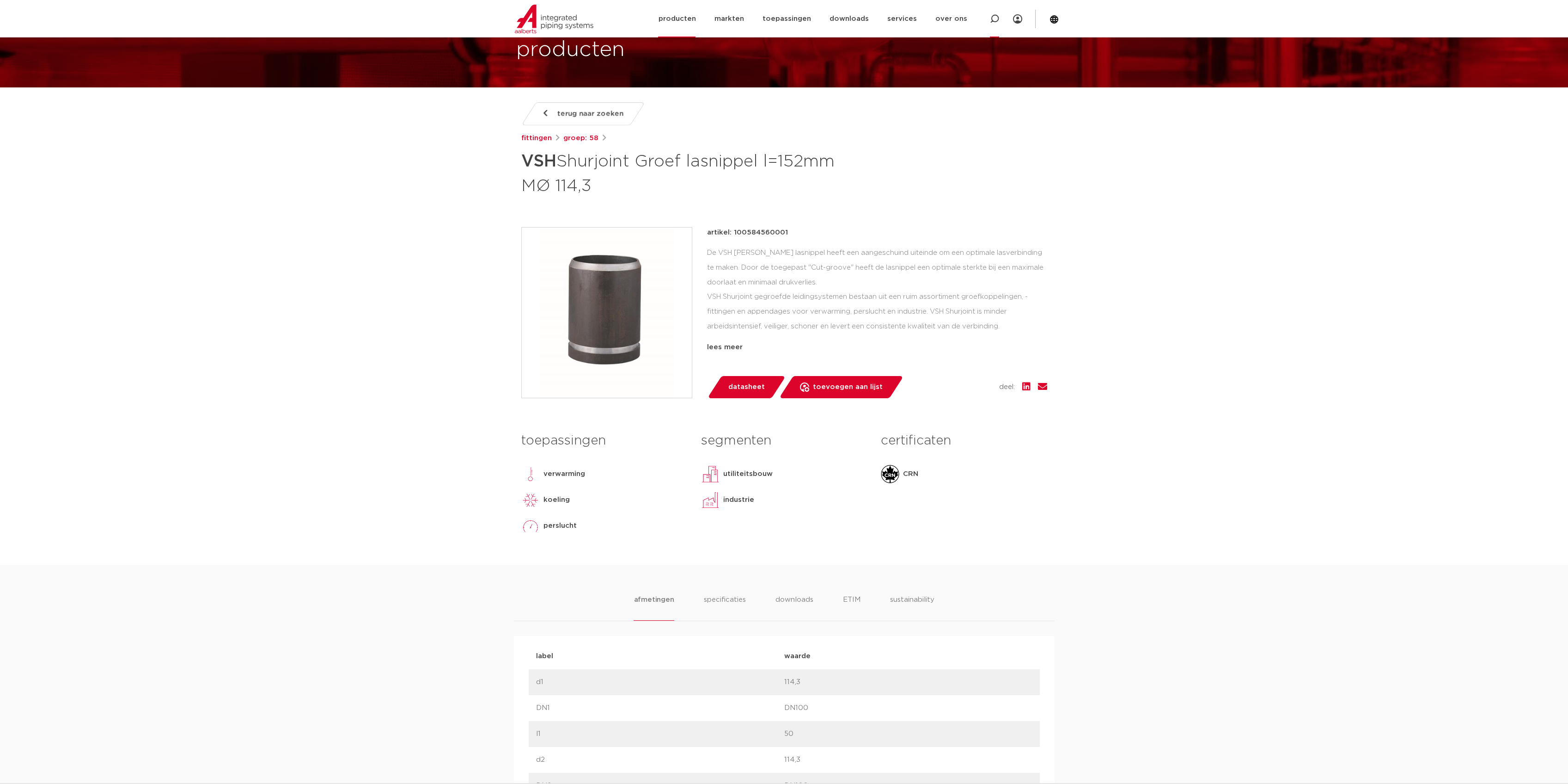
click at [998, 12] on div at bounding box center [994, 19] width 9 height 38
type input "lasnippel"
click button "Zoeken" at bounding box center [0, 0] width 0 height 0
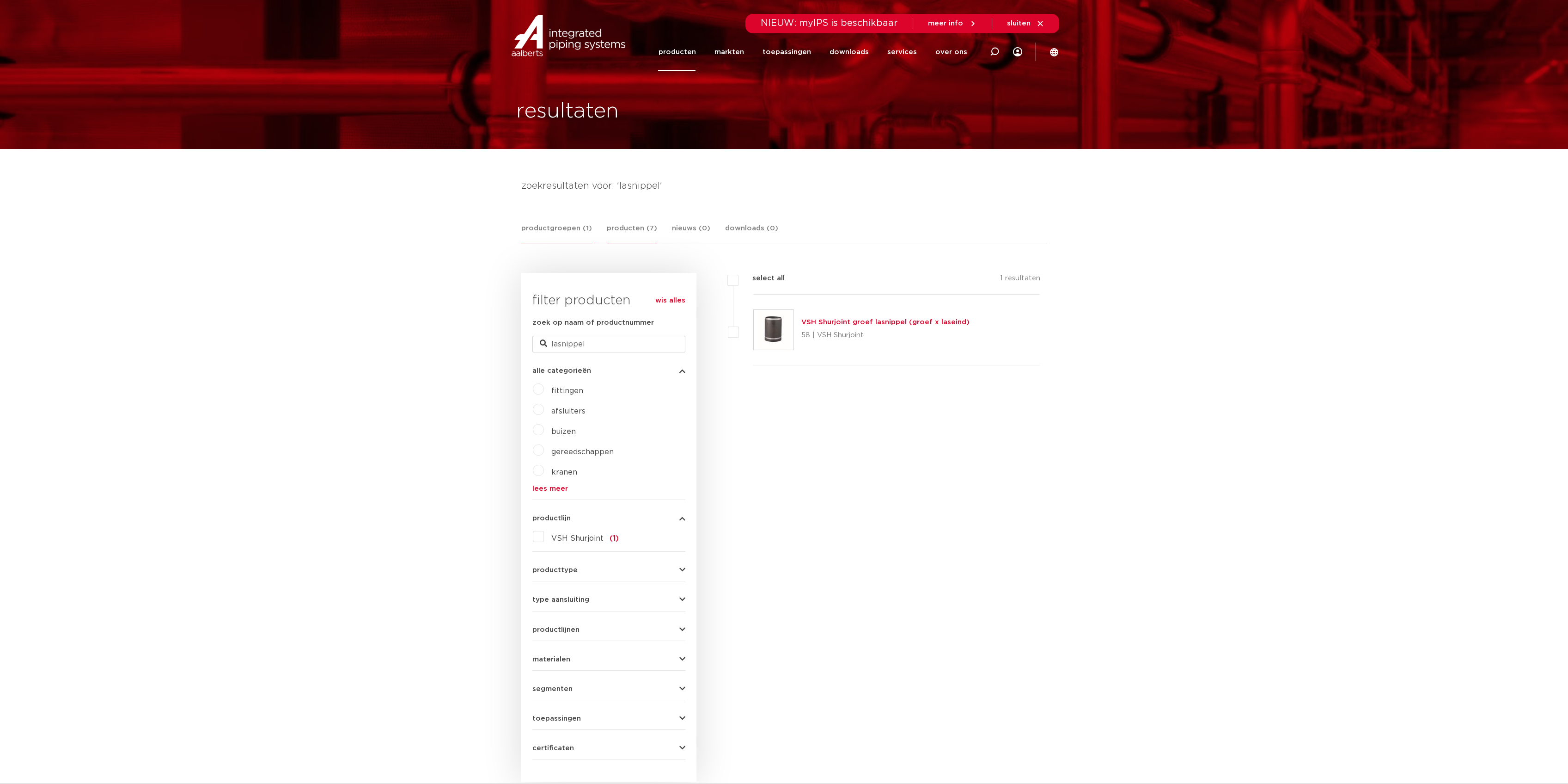
click at [638, 231] on link "producten (7)" at bounding box center [632, 233] width 51 height 20
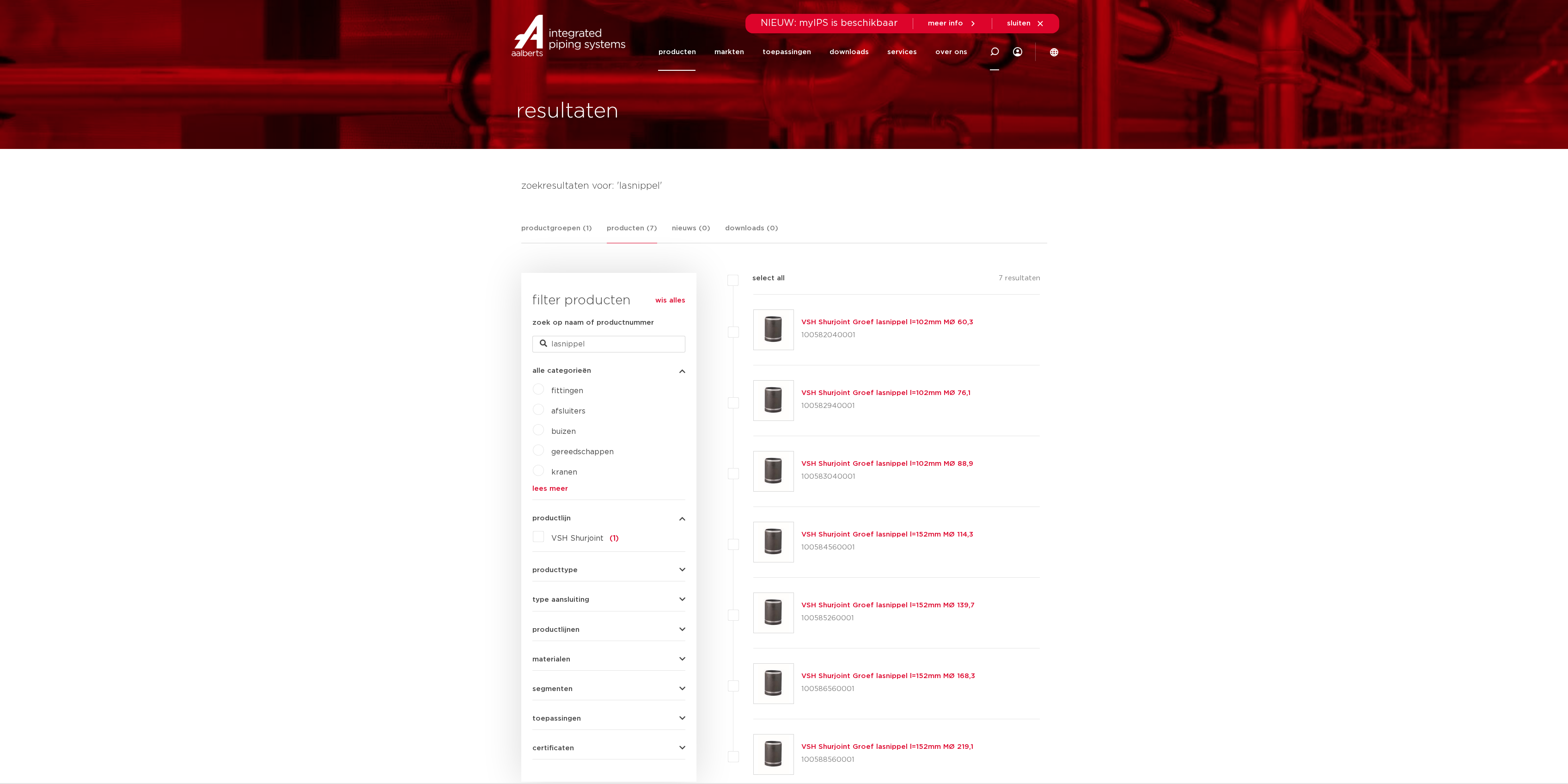
click at [992, 55] on icon at bounding box center [994, 51] width 9 height 9
type input "las"
click button "Zoeken" at bounding box center [0, 0] width 0 height 0
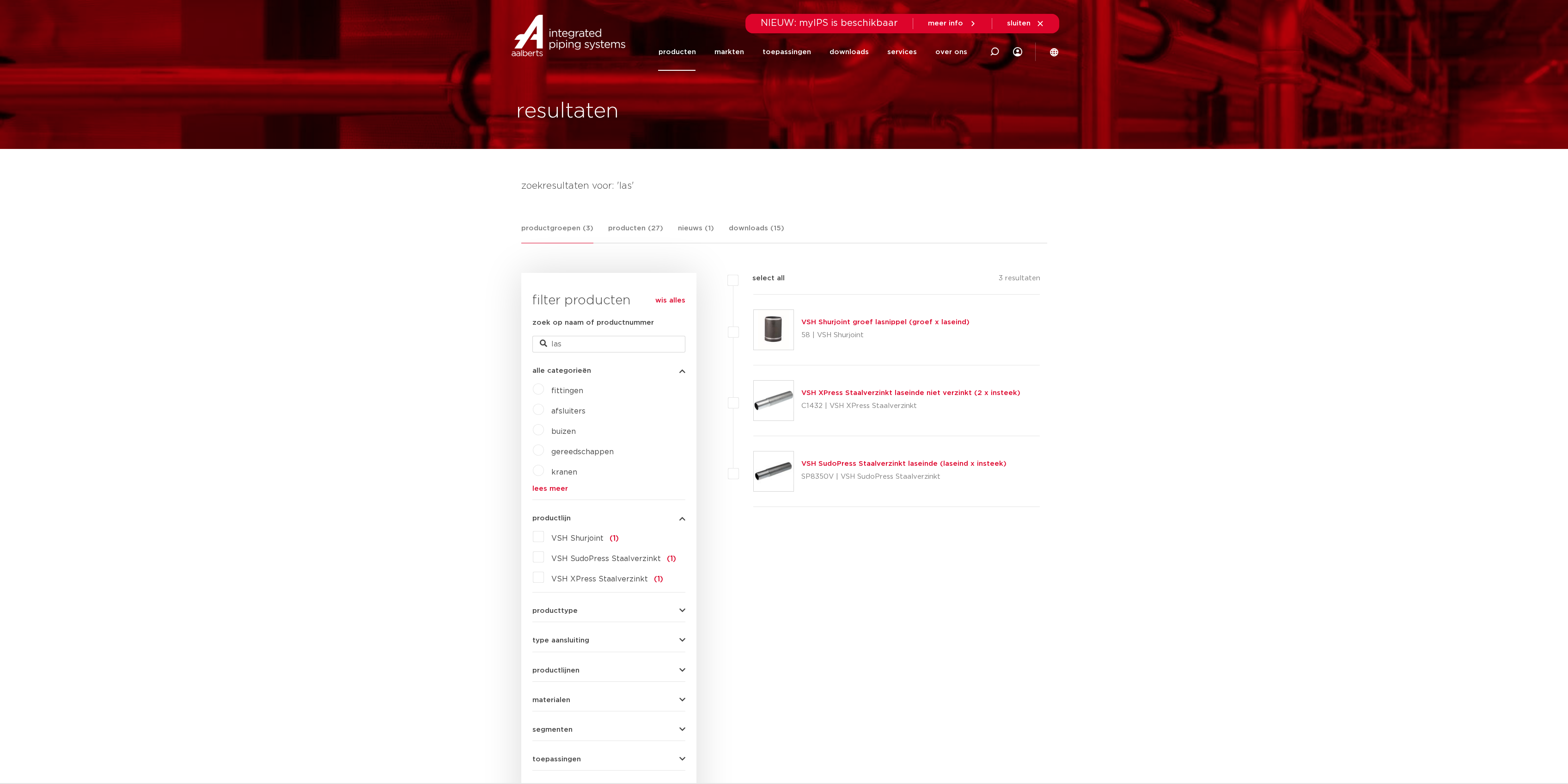
click at [876, 466] on link "VSH SudoPress Staalverzinkt laseinde (laseind x insteek)" at bounding box center [904, 463] width 206 height 7
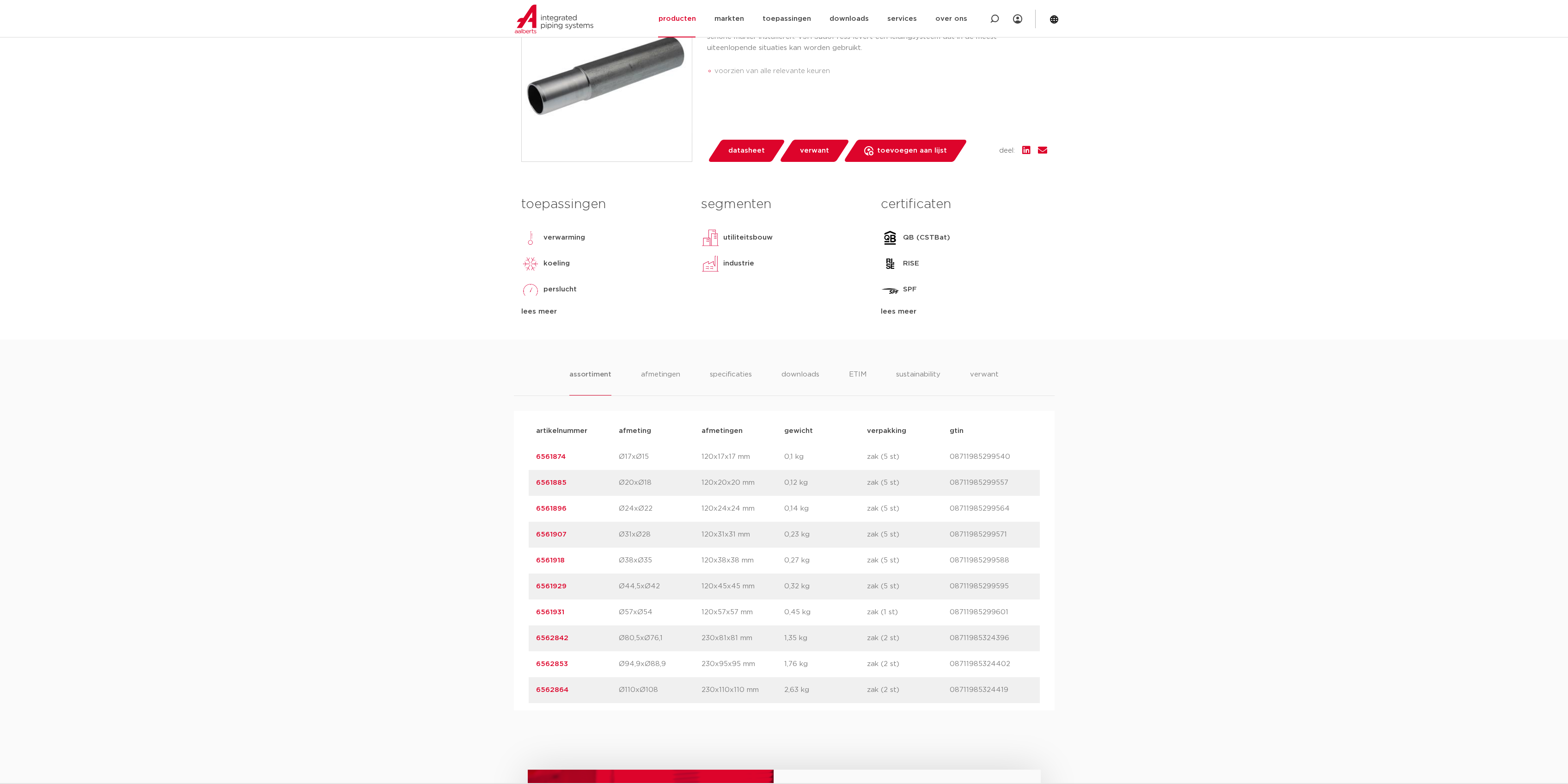
scroll to position [308, 0]
